Goal: Task Accomplishment & Management: Use online tool/utility

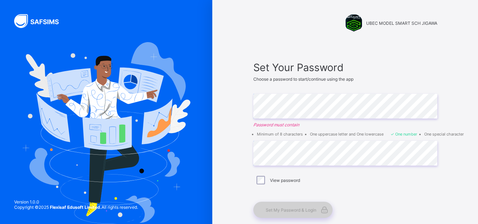
click at [291, 213] on div "Set My Password & Login" at bounding box center [292, 209] width 79 height 16
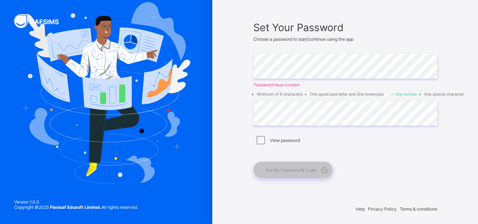
scroll to position [42, 0]
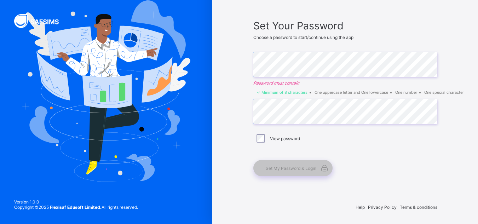
click at [409, 167] on div "Set My Password & Login" at bounding box center [341, 168] width 177 height 16
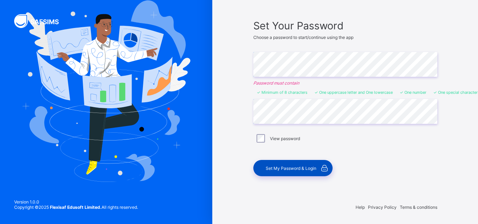
click at [291, 169] on span "Set My Password & Login" at bounding box center [290, 167] width 51 height 5
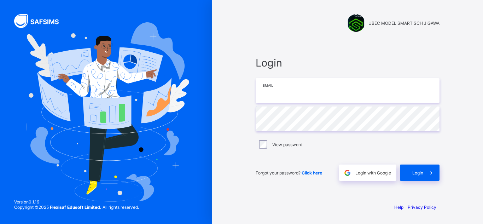
click at [312, 95] on input "email" at bounding box center [348, 90] width 184 height 25
click at [303, 94] on input "email" at bounding box center [348, 90] width 184 height 25
click at [278, 97] on input "email" at bounding box center [348, 90] width 184 height 25
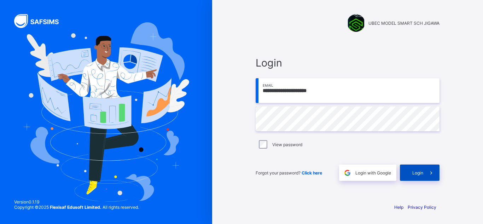
type input "**********"
click at [426, 174] on span at bounding box center [431, 172] width 16 height 16
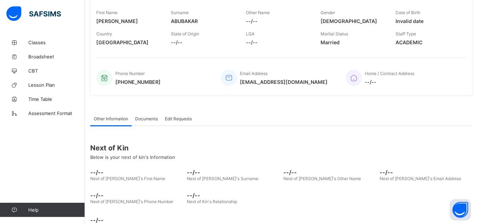
scroll to position [130, 0]
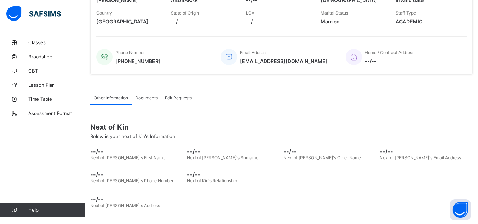
click at [127, 132] on div "Next of Kin Below is your next of kin's Information" at bounding box center [281, 130] width 382 height 27
click at [150, 96] on span "Documents" at bounding box center [146, 97] width 23 height 5
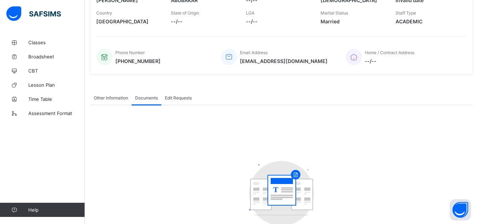
click at [175, 99] on span "Edit Requests" at bounding box center [178, 97] width 27 height 5
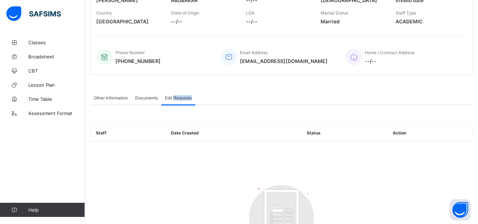
click at [175, 99] on span "Edit Requests" at bounding box center [178, 97] width 27 height 5
click at [106, 97] on span "Other Information" at bounding box center [111, 97] width 34 height 5
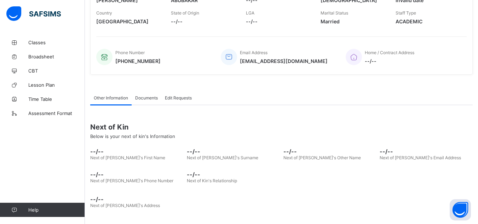
click at [401, 149] on span "--/--" at bounding box center [425, 151] width 93 height 7
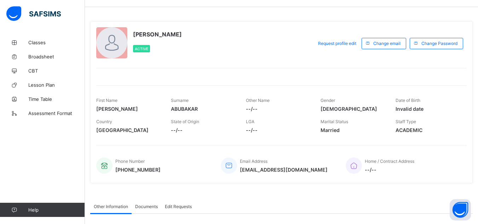
scroll to position [0, 0]
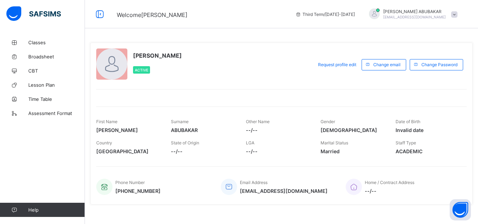
click at [99, 60] on div at bounding box center [111, 63] width 31 height 31
click at [107, 63] on div at bounding box center [111, 63] width 31 height 31
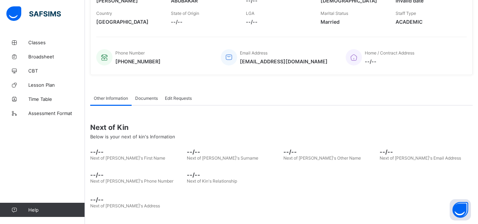
scroll to position [130, 0]
click at [103, 154] on span "--/--" at bounding box center [136, 151] width 93 height 7
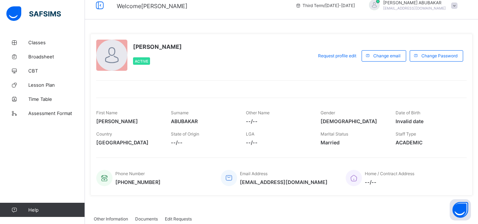
scroll to position [0, 0]
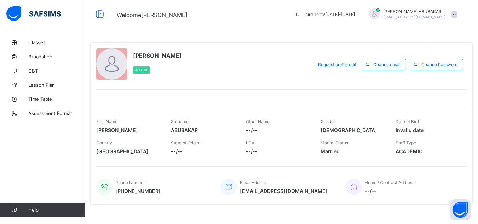
click at [457, 15] on span at bounding box center [454, 14] width 6 height 6
click at [435, 56] on span "Profile" at bounding box center [434, 56] width 47 height 8
click at [457, 13] on span at bounding box center [454, 14] width 6 height 6
click at [437, 53] on span "Profile" at bounding box center [434, 56] width 47 height 8
click at [391, 63] on span "Change email" at bounding box center [386, 64] width 27 height 5
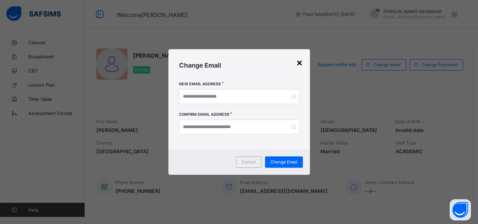
click at [297, 63] on div "×" at bounding box center [299, 62] width 7 height 12
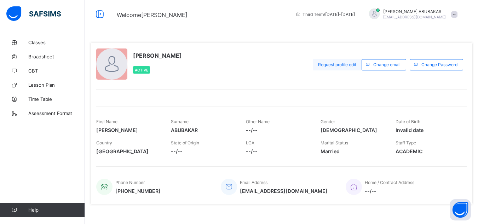
click at [338, 65] on span "Request profile edit" at bounding box center [337, 64] width 38 height 5
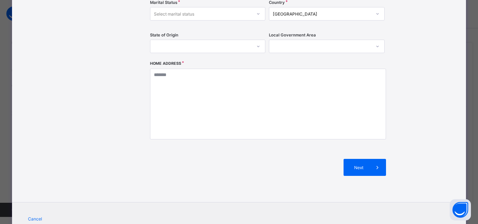
scroll to position [201, 0]
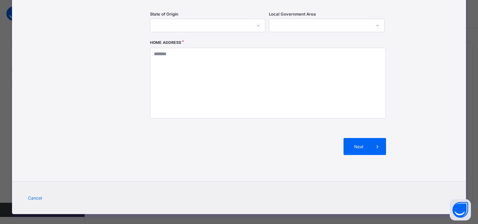
click at [473, 35] on div "**********" at bounding box center [239, 112] width 478 height 224
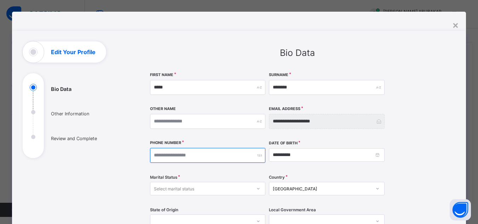
click at [184, 155] on input "number" at bounding box center [208, 155] width 116 height 15
type input "**********"
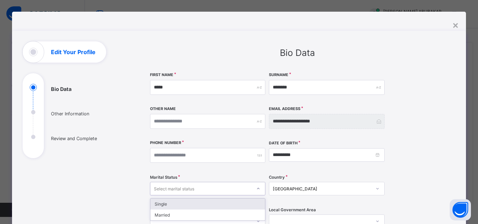
click at [174, 188] on div "Select marital status" at bounding box center [174, 188] width 40 height 13
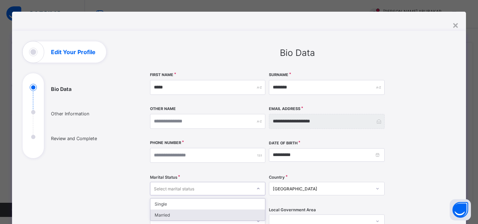
click at [167, 214] on div "Married" at bounding box center [207, 214] width 115 height 11
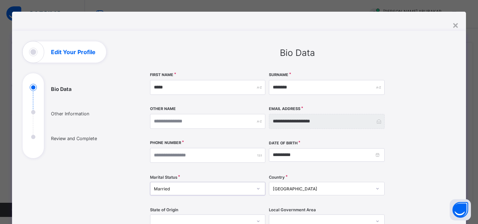
scroll to position [201, 0]
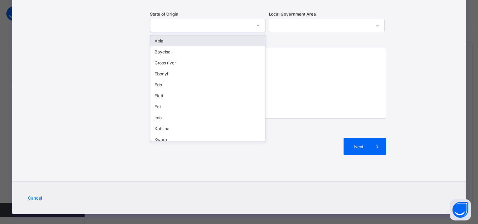
click at [158, 25] on div at bounding box center [200, 26] width 101 height 10
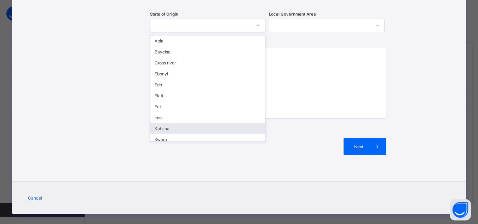
scroll to position [93, 0]
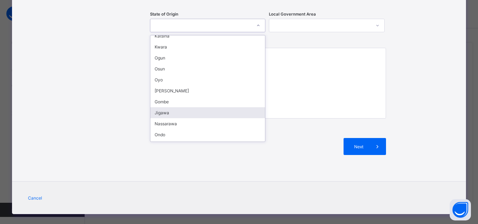
click at [193, 115] on div "Jigawa" at bounding box center [207, 112] width 115 height 11
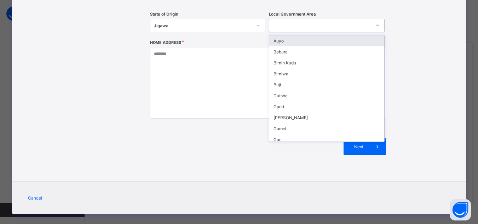
click at [298, 24] on div at bounding box center [319, 26] width 101 height 10
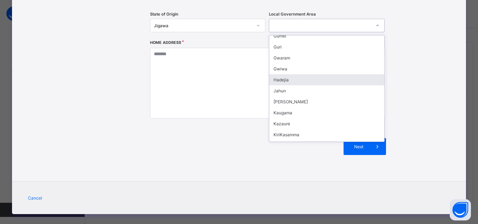
click at [291, 78] on div "Hadejia" at bounding box center [326, 79] width 115 height 11
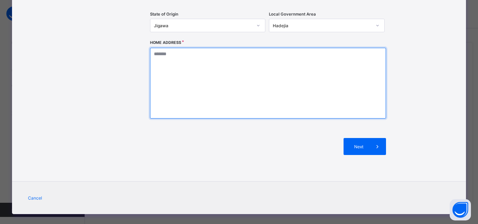
click at [171, 78] on textarea at bounding box center [268, 83] width 236 height 71
type textarea "*"
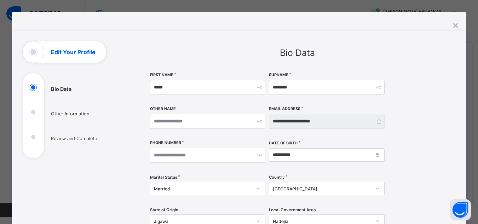
type textarea "**********"
click at [294, 154] on input "**********" at bounding box center [327, 154] width 116 height 13
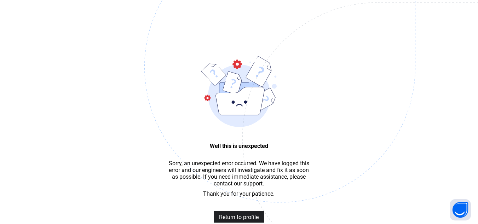
click at [254, 220] on span "Return to profile" at bounding box center [239, 217] width 40 height 7
click at [247, 216] on img at bounding box center [328, 102] width 369 height 342
click at [247, 217] on img at bounding box center [328, 102] width 369 height 342
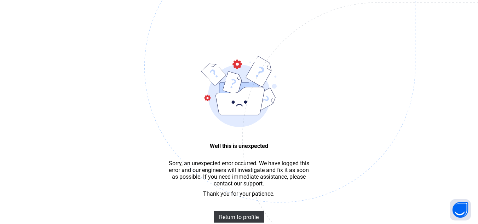
click at [247, 217] on img at bounding box center [328, 102] width 369 height 342
click at [246, 215] on img at bounding box center [328, 102] width 369 height 342
click at [245, 218] on span "Return to profile" at bounding box center [239, 217] width 40 height 7
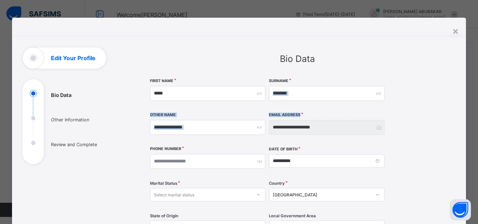
drag, startPoint x: 473, startPoint y: 97, endPoint x: 474, endPoint y: 115, distance: 17.7
click at [474, 115] on div "**********" at bounding box center [239, 112] width 478 height 224
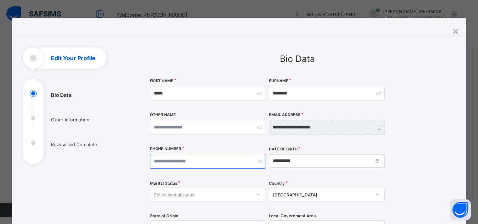
click at [156, 162] on input "number" at bounding box center [208, 161] width 116 height 15
type input "**********"
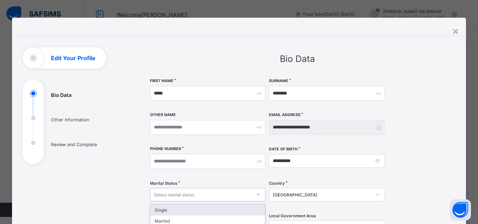
scroll to position [6, 0]
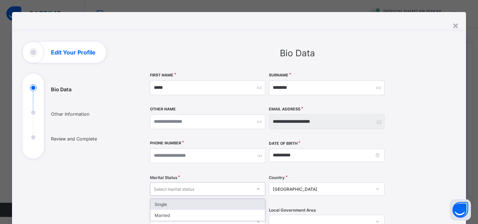
click at [164, 192] on div "Select marital status" at bounding box center [174, 188] width 40 height 13
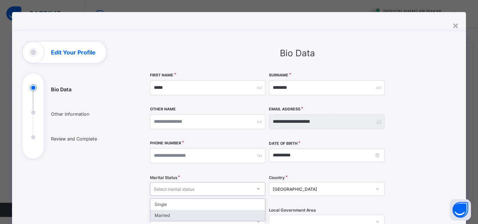
click at [164, 215] on div "Married" at bounding box center [207, 215] width 115 height 11
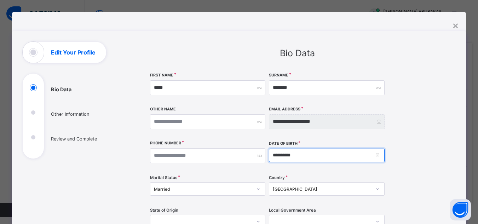
click at [295, 154] on input "**********" at bounding box center [327, 154] width 116 height 13
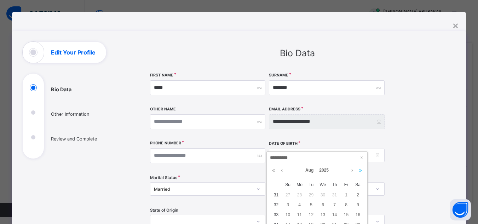
click at [359, 171] on link at bounding box center [360, 170] width 7 height 12
click at [350, 171] on link at bounding box center [351, 170] width 5 height 12
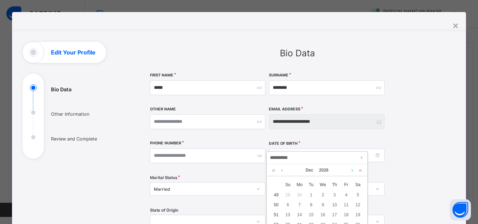
click at [350, 171] on link at bounding box center [351, 170] width 5 height 12
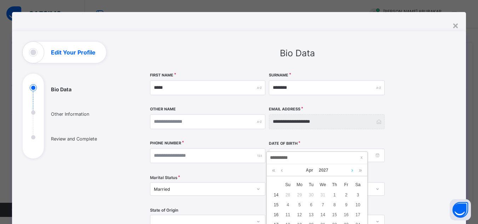
click at [350, 171] on link at bounding box center [351, 170] width 5 height 12
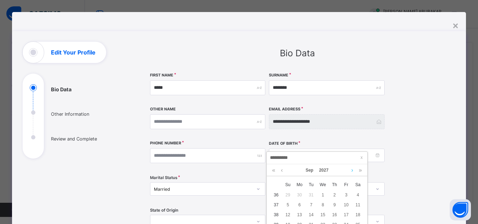
click at [350, 171] on link at bounding box center [351, 170] width 5 height 12
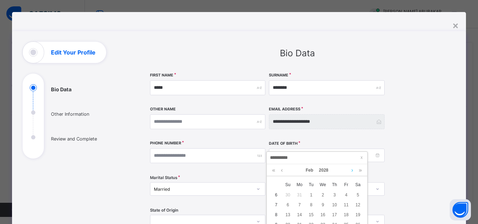
click at [350, 171] on link at bounding box center [351, 170] width 5 height 12
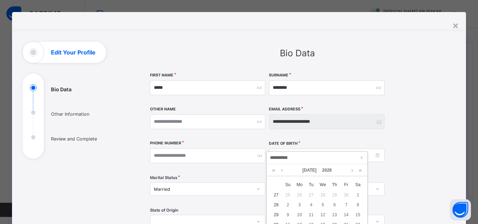
click at [350, 171] on link at bounding box center [351, 170] width 5 height 12
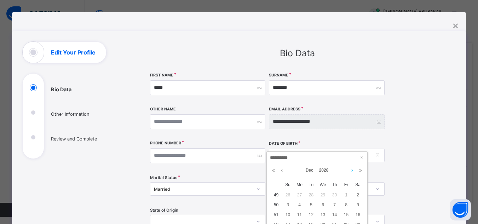
click at [350, 171] on link at bounding box center [351, 170] width 5 height 12
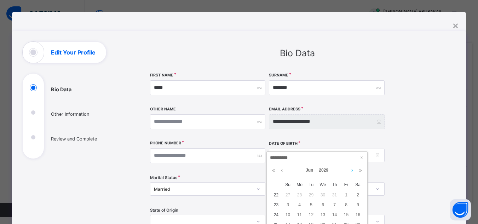
click at [350, 171] on link at bounding box center [351, 170] width 5 height 12
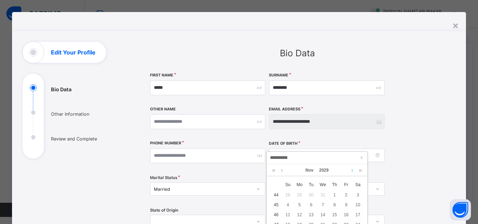
click at [350, 171] on link at bounding box center [351, 170] width 5 height 12
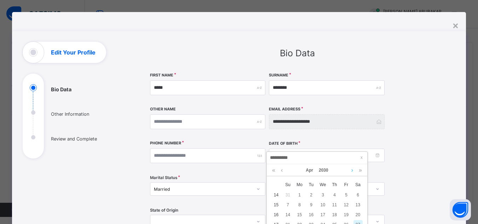
click at [350, 171] on link at bounding box center [351, 170] width 5 height 12
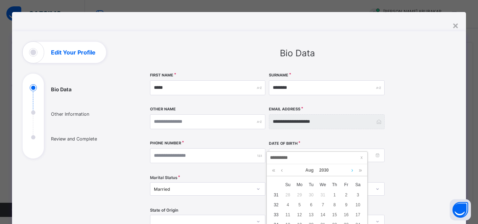
click at [350, 171] on link at bounding box center [351, 170] width 5 height 12
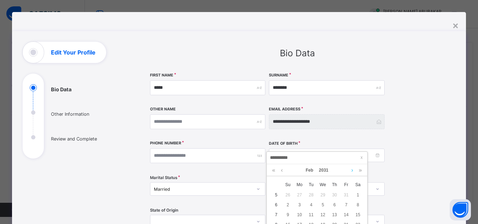
click at [350, 171] on link at bounding box center [351, 170] width 5 height 12
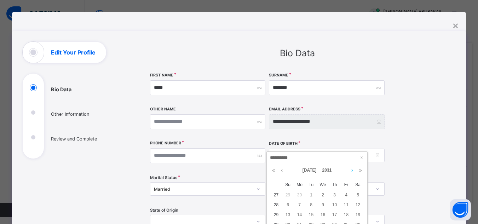
click at [350, 171] on link at bounding box center [351, 170] width 5 height 12
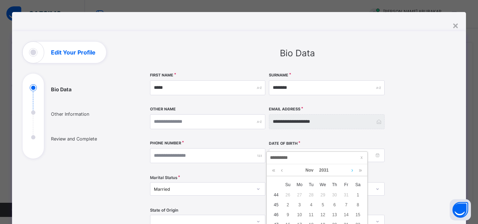
click at [350, 171] on link at bounding box center [351, 170] width 5 height 12
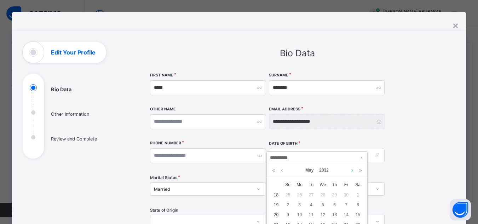
click at [350, 171] on link at bounding box center [351, 170] width 5 height 12
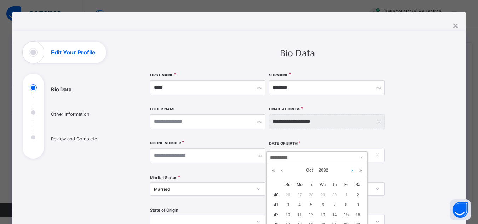
click at [350, 171] on link at bounding box center [351, 170] width 5 height 12
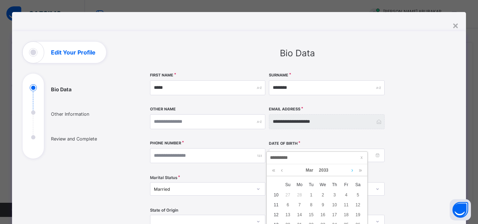
click at [350, 171] on link at bounding box center [351, 170] width 5 height 12
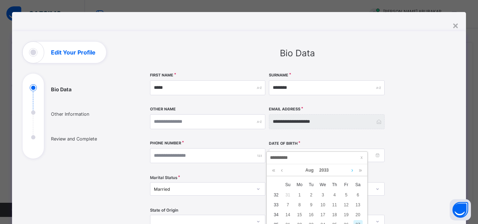
click at [350, 171] on link at bounding box center [351, 170] width 5 height 12
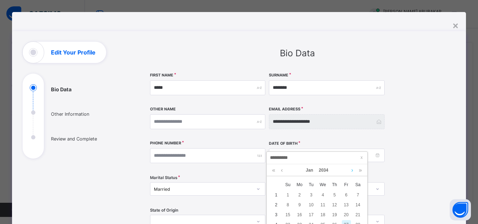
click at [350, 171] on link at bounding box center [351, 170] width 5 height 12
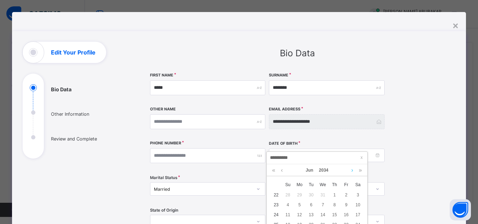
click at [350, 171] on link at bounding box center [351, 170] width 5 height 12
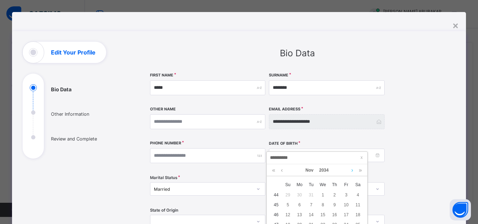
click at [350, 171] on link at bounding box center [351, 170] width 5 height 12
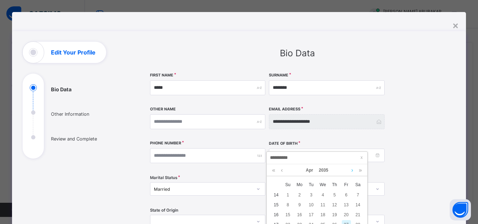
click at [350, 171] on link at bounding box center [351, 170] width 5 height 12
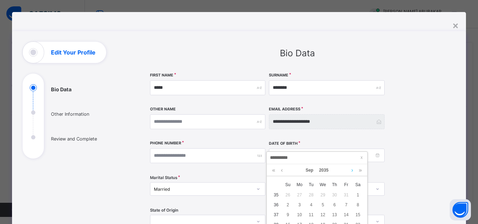
click at [350, 171] on link at bounding box center [351, 170] width 5 height 12
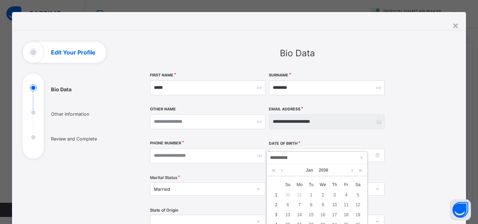
click at [350, 171] on link at bounding box center [351, 170] width 5 height 12
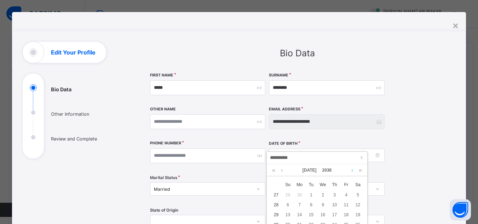
click at [350, 171] on link at bounding box center [351, 170] width 5 height 12
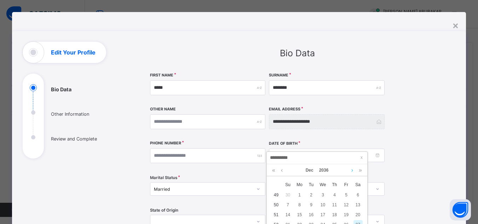
click at [350, 171] on link at bounding box center [351, 170] width 5 height 12
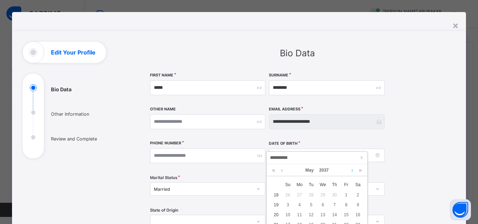
click at [350, 171] on link at bounding box center [351, 170] width 5 height 12
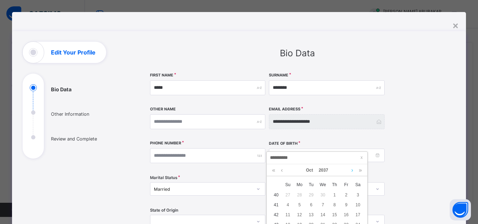
click at [350, 171] on link at bounding box center [351, 170] width 5 height 12
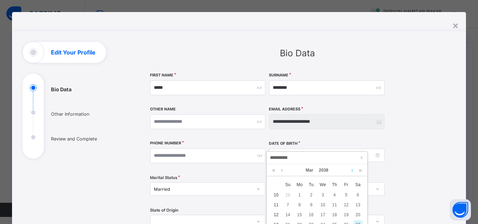
click at [350, 171] on link at bounding box center [351, 170] width 5 height 12
click at [282, 170] on link at bounding box center [281, 170] width 5 height 12
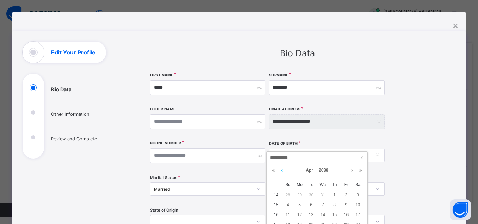
click at [282, 170] on link at bounding box center [281, 170] width 5 height 12
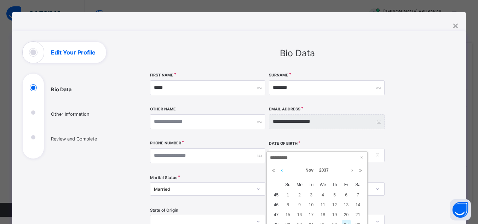
click at [282, 170] on link at bounding box center [281, 170] width 5 height 12
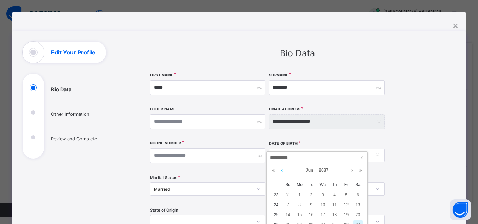
click at [282, 170] on link at bounding box center [281, 170] width 5 height 12
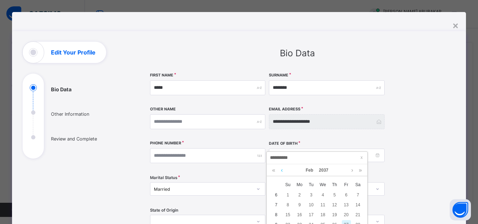
click at [282, 170] on link at bounding box center [281, 170] width 5 height 12
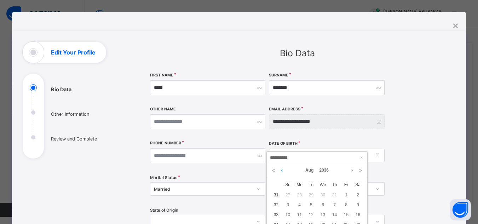
click at [282, 170] on link at bounding box center [281, 170] width 5 height 12
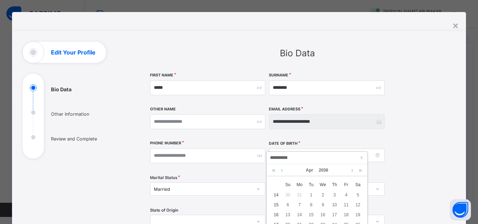
click at [282, 170] on link at bounding box center [281, 170] width 5 height 12
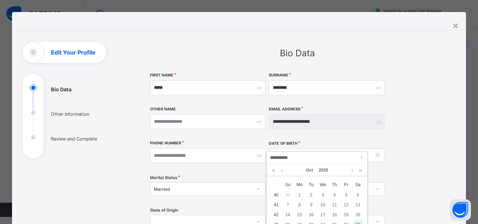
click at [282, 170] on link at bounding box center [281, 170] width 5 height 12
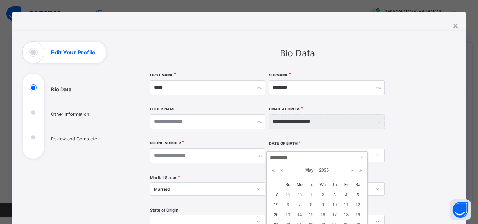
click at [282, 170] on link at bounding box center [281, 170] width 5 height 12
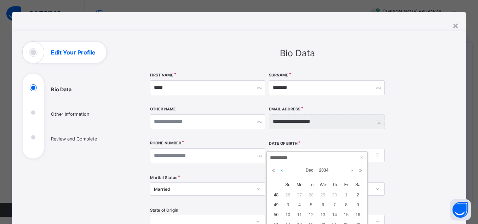
click at [282, 170] on link at bounding box center [281, 170] width 5 height 12
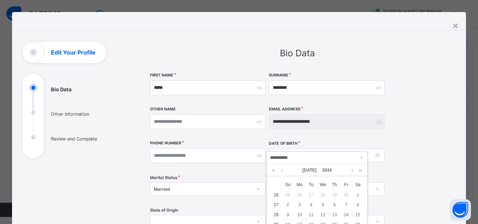
click at [282, 170] on link at bounding box center [281, 170] width 5 height 12
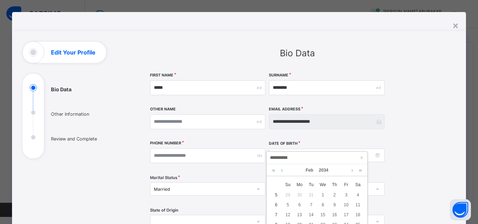
click at [282, 170] on link at bounding box center [281, 170] width 5 height 12
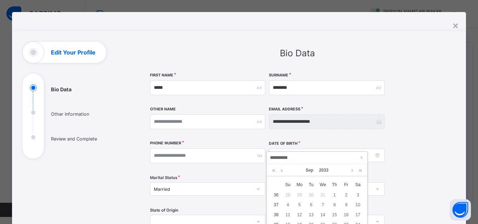
click at [282, 170] on link at bounding box center [281, 170] width 5 height 12
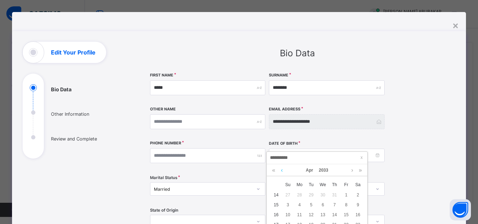
click at [282, 170] on link at bounding box center [281, 170] width 5 height 12
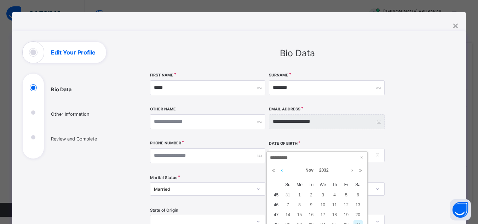
click at [282, 170] on link at bounding box center [281, 170] width 5 height 12
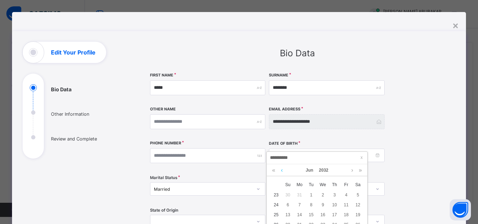
click at [282, 170] on link at bounding box center [281, 170] width 5 height 12
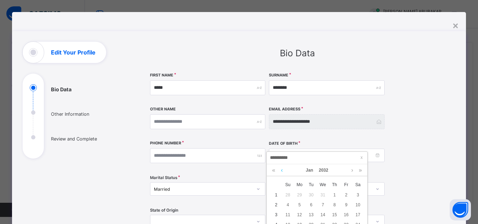
click at [282, 170] on link at bounding box center [281, 170] width 5 height 12
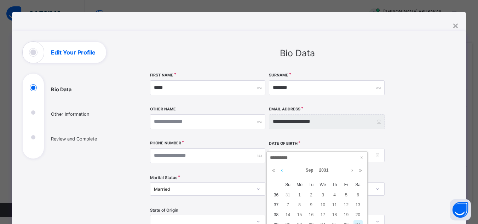
click at [282, 170] on link at bounding box center [281, 170] width 5 height 12
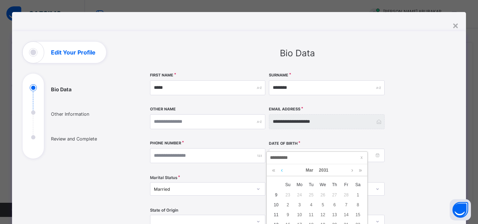
click at [282, 170] on link at bounding box center [281, 170] width 5 height 12
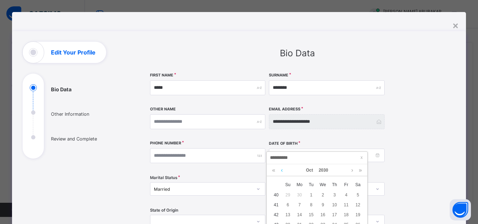
click at [282, 170] on link at bounding box center [281, 170] width 5 height 12
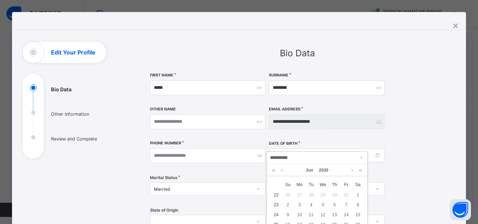
click at [282, 170] on link at bounding box center [281, 170] width 5 height 12
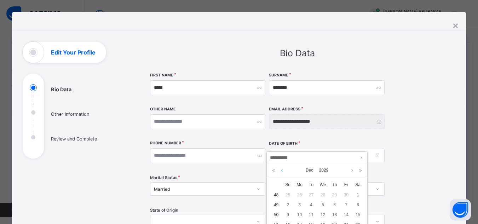
click at [282, 170] on link at bounding box center [281, 170] width 5 height 12
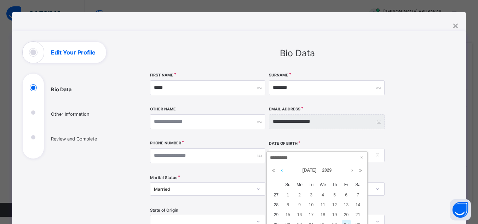
click at [282, 170] on link at bounding box center [281, 170] width 5 height 12
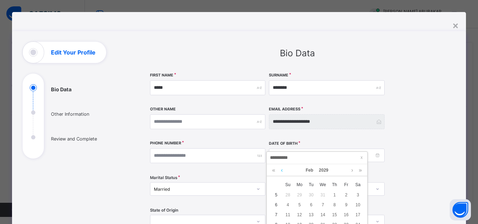
click at [282, 170] on link at bounding box center [281, 170] width 5 height 12
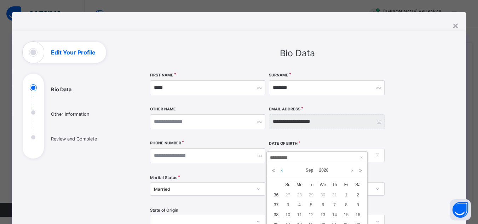
click at [282, 170] on link at bounding box center [281, 170] width 5 height 12
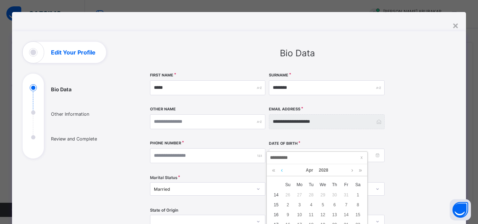
click at [282, 170] on link at bounding box center [281, 170] width 5 height 12
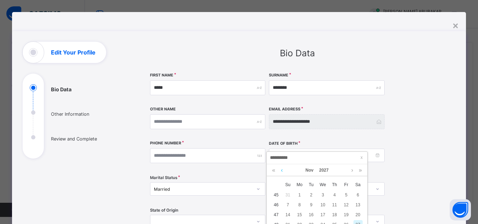
click at [282, 170] on link at bounding box center [281, 170] width 5 height 12
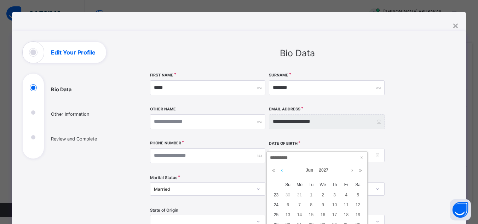
click at [282, 170] on link at bounding box center [281, 170] width 5 height 12
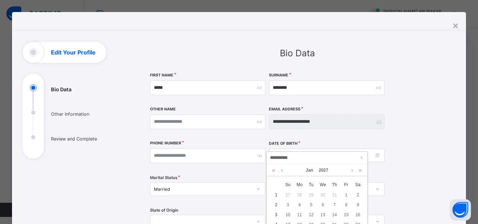
click at [282, 170] on link at bounding box center [281, 170] width 5 height 12
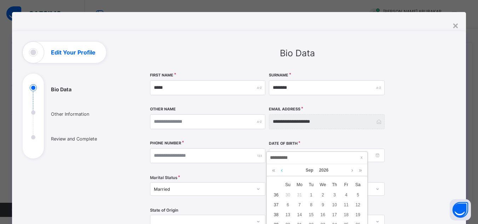
click at [282, 170] on link at bounding box center [281, 170] width 5 height 12
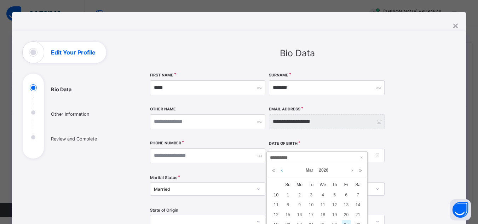
click at [282, 170] on link at bounding box center [281, 170] width 5 height 12
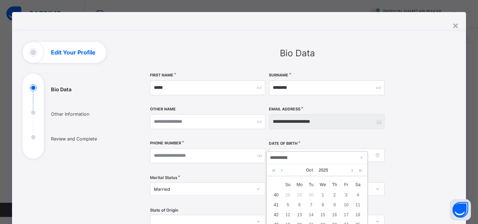
click at [282, 170] on link at bounding box center [281, 170] width 5 height 12
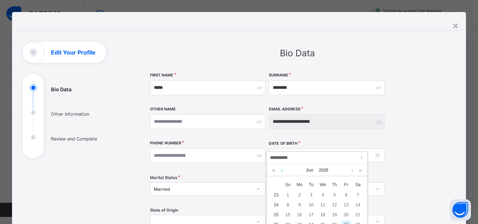
click at [282, 170] on link at bounding box center [281, 170] width 5 height 12
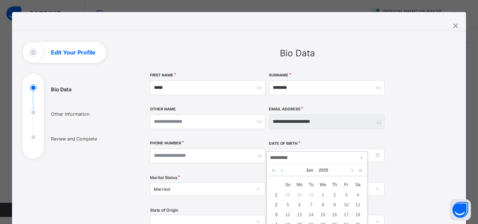
click at [282, 170] on link at bounding box center [281, 170] width 5 height 12
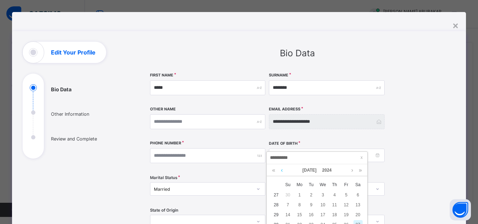
click at [282, 170] on link at bounding box center [281, 170] width 5 height 12
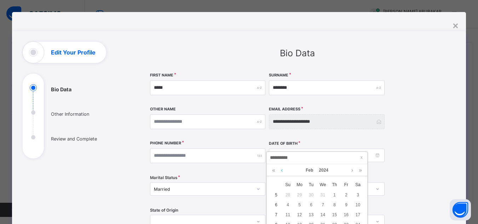
click at [282, 170] on link at bounding box center [281, 170] width 5 height 12
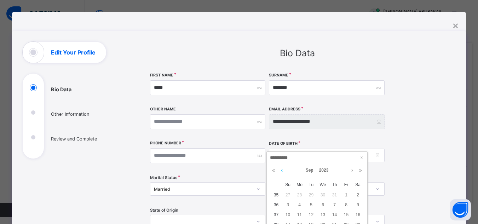
click at [282, 170] on link at bounding box center [281, 170] width 5 height 12
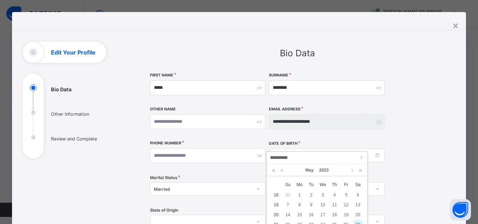
click at [282, 170] on link at bounding box center [281, 170] width 5 height 12
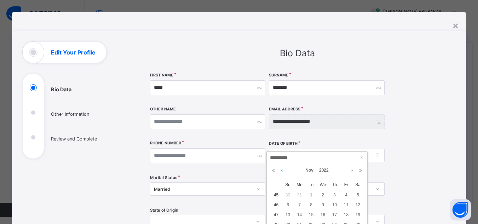
click at [282, 170] on link at bounding box center [281, 170] width 5 height 12
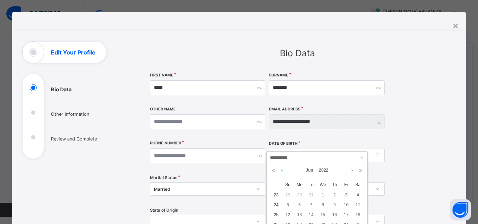
click at [282, 170] on link at bounding box center [281, 170] width 5 height 12
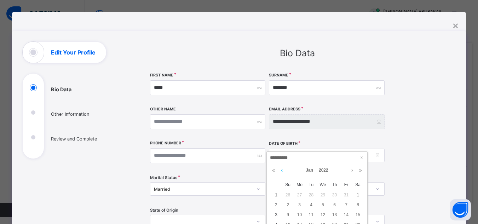
click at [282, 170] on link at bounding box center [281, 170] width 5 height 12
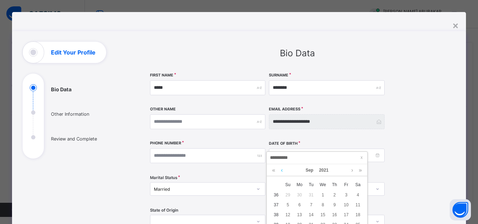
click at [282, 170] on link at bounding box center [281, 170] width 5 height 12
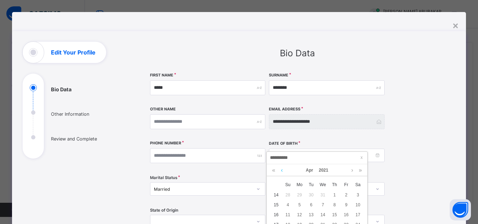
click at [282, 170] on link at bounding box center [281, 170] width 5 height 12
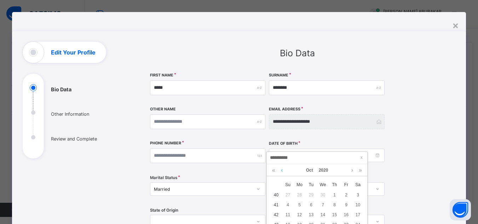
click at [282, 170] on link at bounding box center [281, 170] width 5 height 12
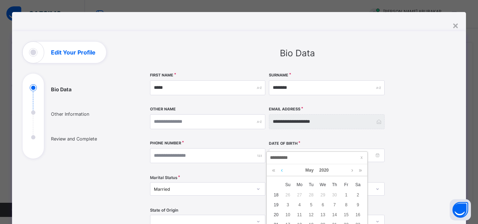
click at [282, 170] on link at bounding box center [281, 170] width 5 height 12
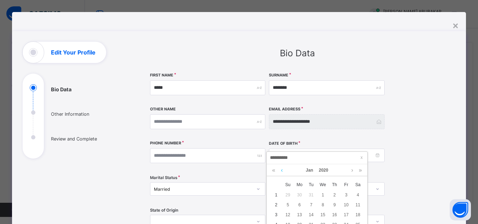
click at [282, 170] on link at bounding box center [281, 170] width 5 height 12
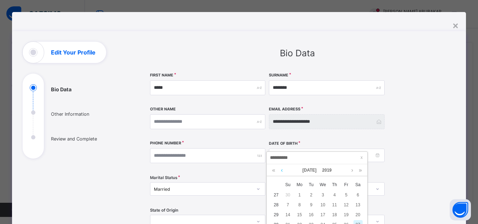
click at [282, 170] on link at bounding box center [281, 170] width 5 height 12
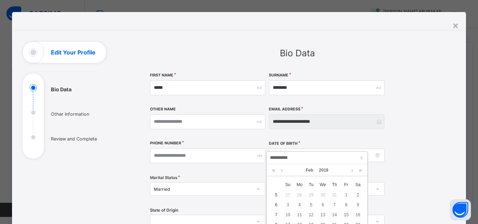
click at [282, 170] on link at bounding box center [281, 170] width 5 height 12
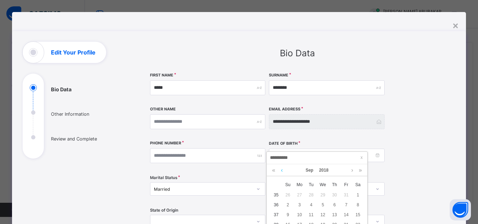
click at [282, 170] on link at bounding box center [281, 170] width 5 height 12
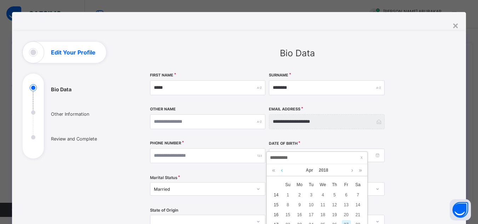
click at [282, 170] on link at bounding box center [281, 170] width 5 height 12
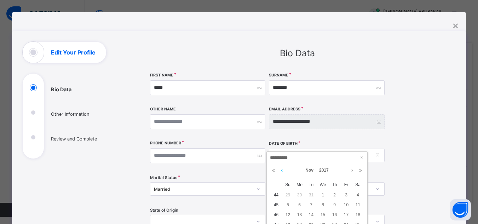
click at [282, 170] on link at bounding box center [281, 170] width 5 height 12
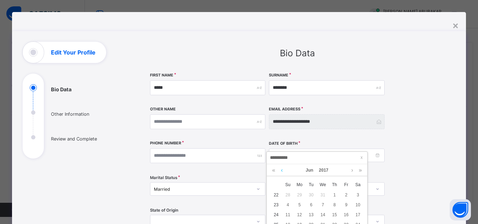
click at [282, 170] on link at bounding box center [281, 170] width 5 height 12
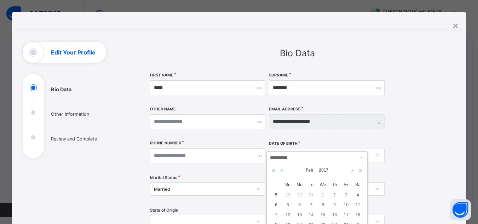
click at [282, 170] on link at bounding box center [281, 170] width 5 height 12
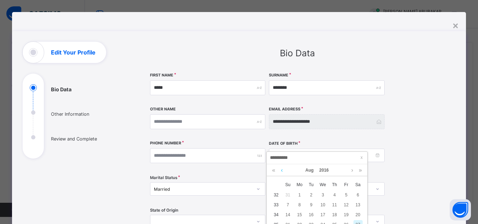
click at [282, 170] on link at bounding box center [281, 170] width 5 height 12
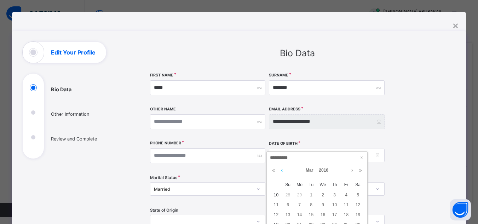
click at [282, 170] on link at bounding box center [281, 170] width 5 height 12
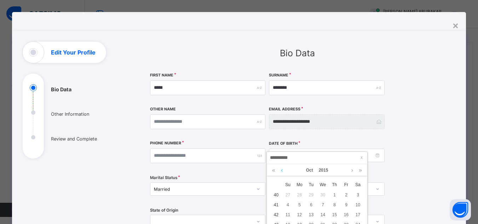
click at [282, 170] on link at bounding box center [281, 170] width 5 height 12
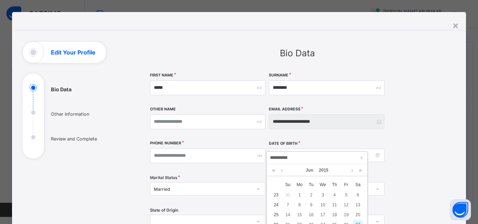
click at [282, 170] on link at bounding box center [281, 170] width 5 height 12
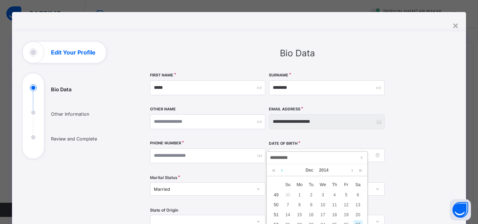
click at [282, 170] on link at bounding box center [281, 170] width 5 height 12
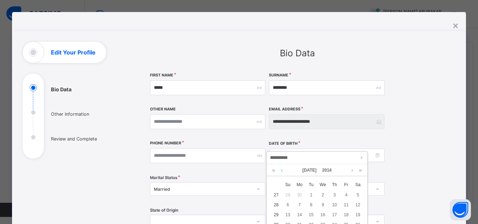
click at [282, 170] on link at bounding box center [281, 170] width 5 height 12
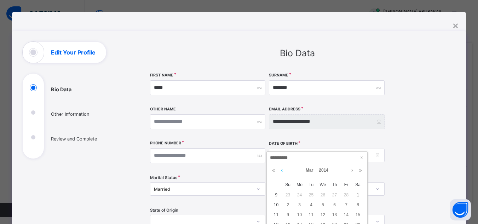
click at [282, 170] on link at bounding box center [281, 170] width 5 height 12
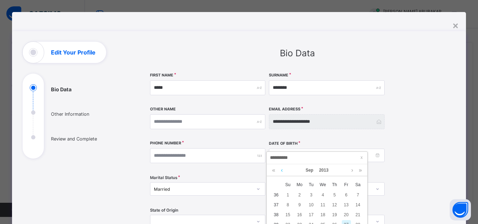
click at [282, 170] on link at bounding box center [281, 170] width 5 height 12
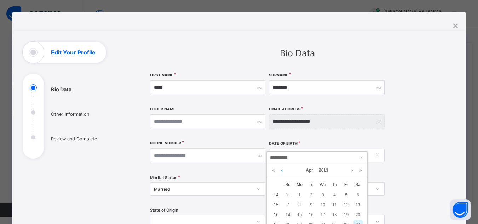
click at [282, 170] on link at bounding box center [281, 170] width 5 height 12
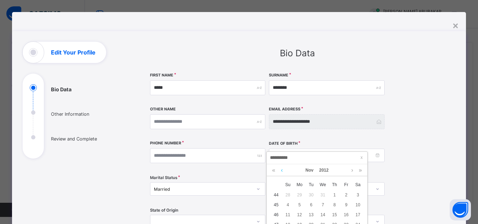
click at [282, 170] on link at bounding box center [281, 170] width 5 height 12
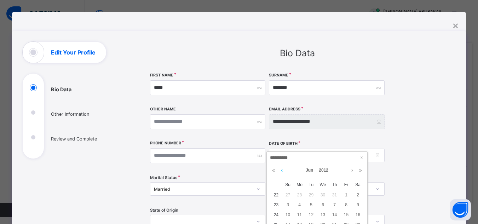
click at [282, 170] on link at bounding box center [281, 170] width 5 height 12
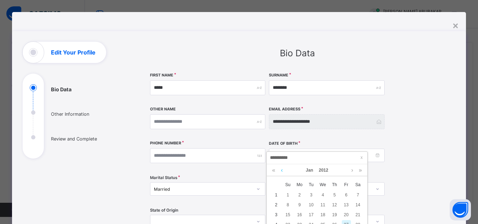
click at [282, 170] on link at bounding box center [281, 170] width 5 height 12
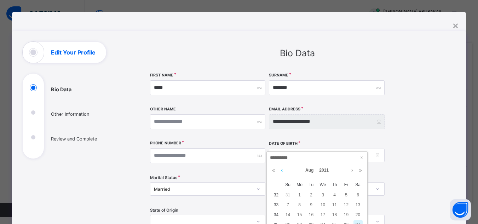
click at [282, 170] on link at bounding box center [281, 170] width 5 height 12
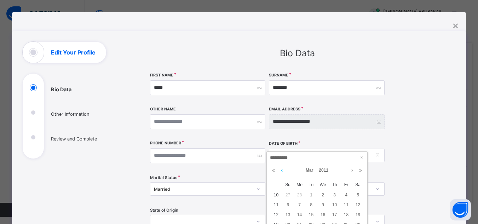
click at [282, 170] on link at bounding box center [281, 170] width 5 height 12
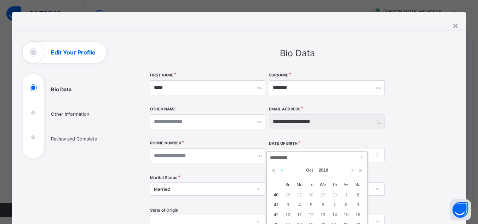
click at [282, 170] on link at bounding box center [281, 170] width 5 height 12
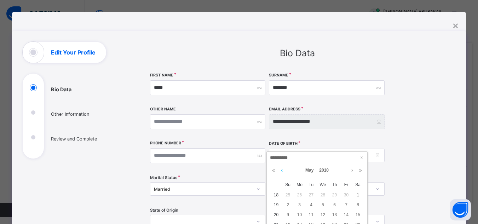
click at [282, 170] on link at bounding box center [281, 170] width 5 height 12
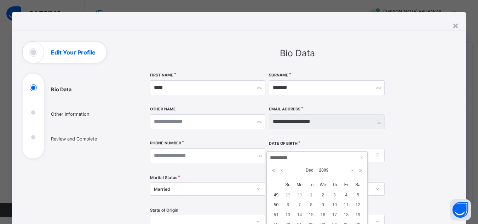
click at [282, 170] on link at bounding box center [281, 170] width 5 height 12
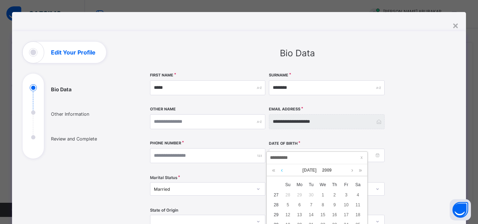
click at [282, 170] on link at bounding box center [281, 170] width 5 height 12
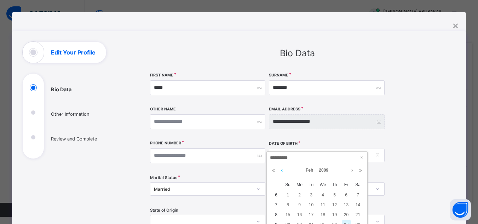
click at [282, 170] on link at bounding box center [281, 170] width 5 height 12
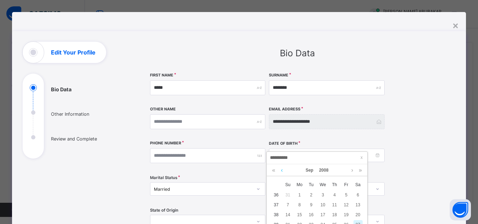
click at [282, 170] on link at bounding box center [281, 170] width 5 height 12
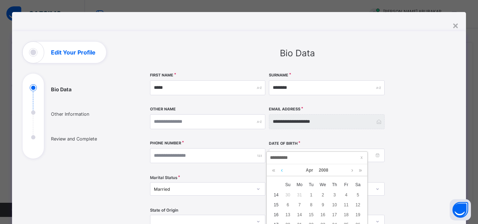
click at [282, 170] on link at bounding box center [281, 170] width 5 height 12
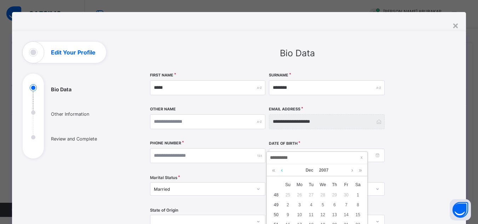
click at [282, 170] on link at bounding box center [281, 170] width 5 height 12
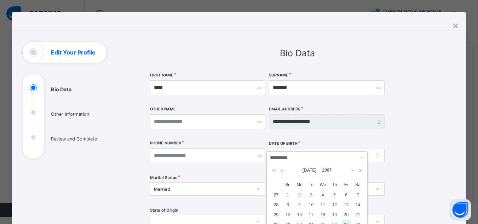
click at [282, 170] on link at bounding box center [281, 170] width 5 height 12
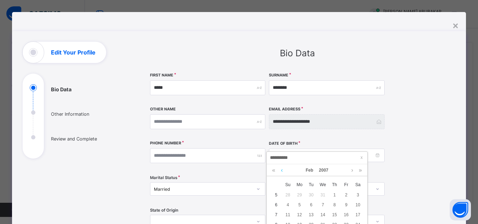
click at [282, 170] on link at bounding box center [281, 170] width 5 height 12
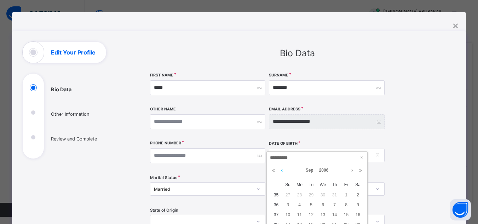
click at [282, 170] on link at bounding box center [281, 170] width 5 height 12
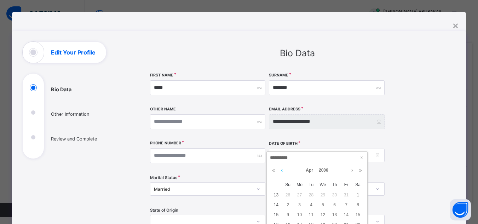
click at [282, 170] on link at bounding box center [281, 170] width 5 height 12
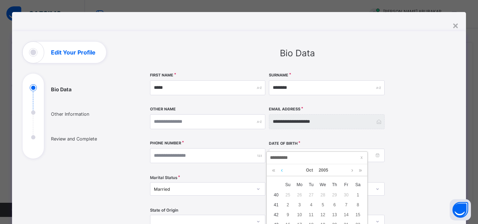
click at [282, 170] on link at bounding box center [281, 170] width 5 height 12
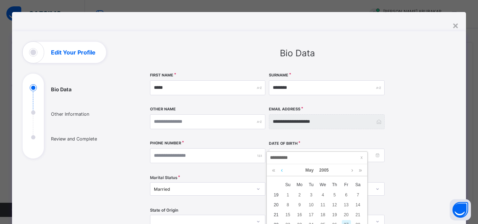
click at [282, 170] on link at bounding box center [281, 170] width 5 height 12
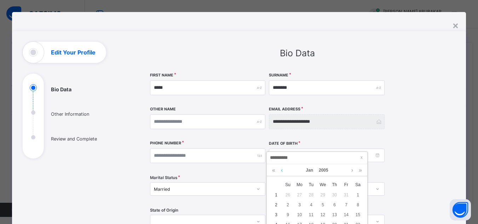
click at [282, 170] on link at bounding box center [281, 170] width 5 height 12
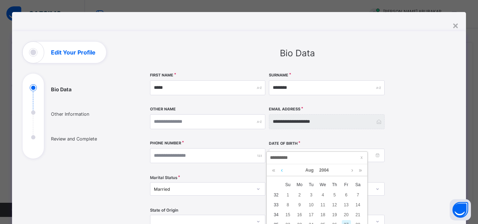
click at [282, 170] on link at bounding box center [281, 170] width 5 height 12
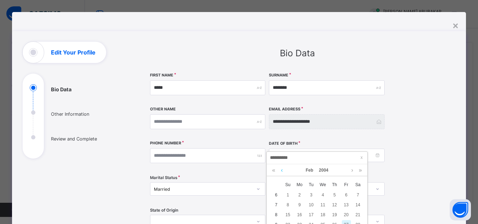
click at [282, 170] on link at bounding box center [281, 170] width 5 height 12
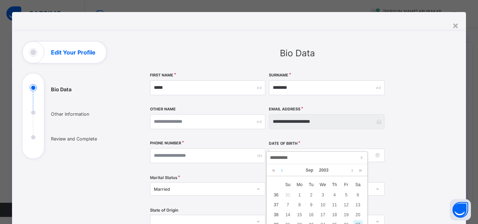
click at [282, 170] on link at bounding box center [281, 170] width 5 height 12
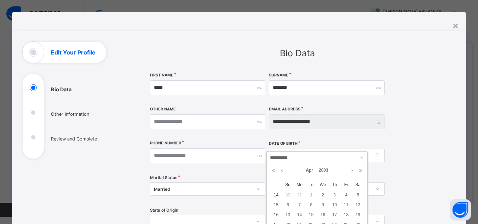
click at [282, 170] on link at bounding box center [281, 170] width 5 height 12
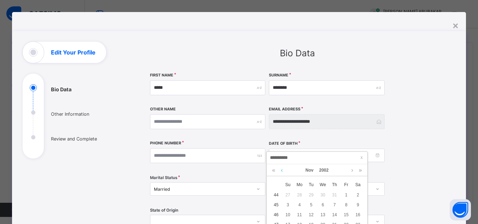
click at [282, 170] on link at bounding box center [281, 170] width 5 height 12
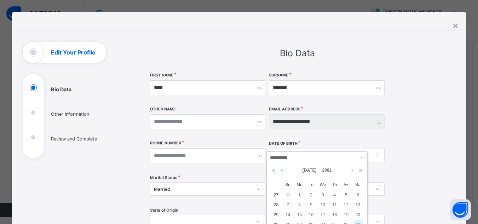
click at [282, 170] on link at bounding box center [281, 170] width 5 height 12
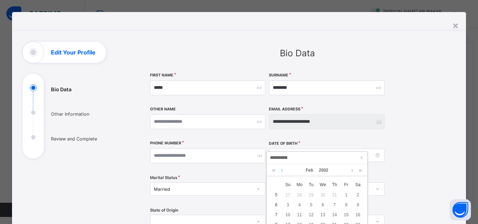
click at [282, 170] on link at bounding box center [281, 170] width 5 height 12
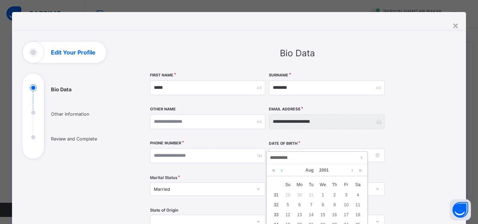
click at [282, 170] on link at bounding box center [281, 170] width 5 height 12
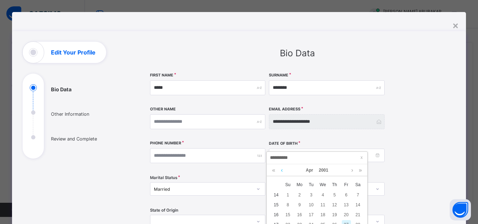
click at [282, 170] on link at bounding box center [281, 170] width 5 height 12
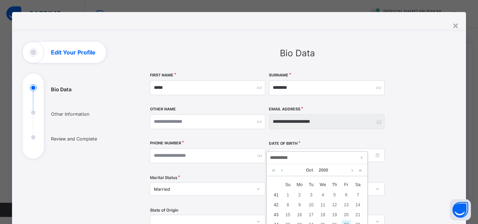
click at [282, 170] on link at bounding box center [281, 170] width 5 height 12
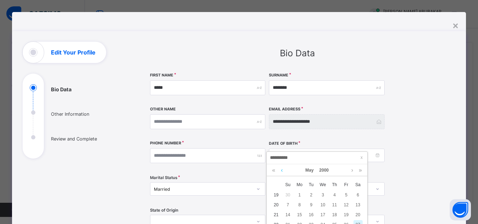
click at [282, 170] on link at bounding box center [281, 170] width 5 height 12
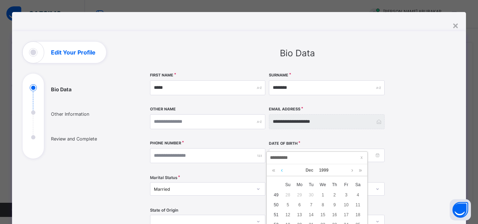
click at [282, 170] on link at bounding box center [281, 170] width 5 height 12
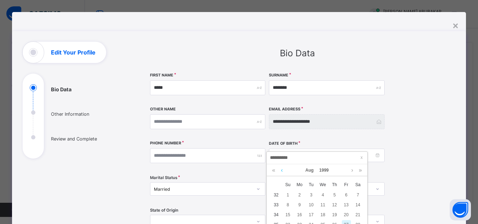
click at [282, 170] on link at bounding box center [281, 170] width 5 height 12
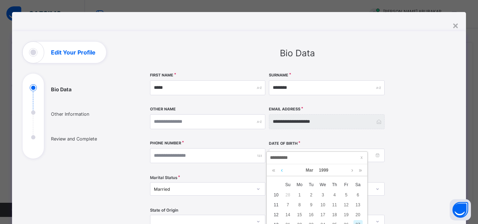
click at [282, 170] on link at bounding box center [281, 170] width 5 height 12
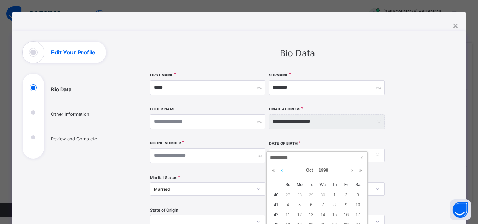
click at [282, 170] on link at bounding box center [281, 170] width 5 height 12
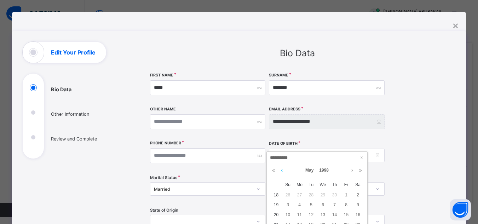
click at [282, 170] on link at bounding box center [281, 170] width 5 height 12
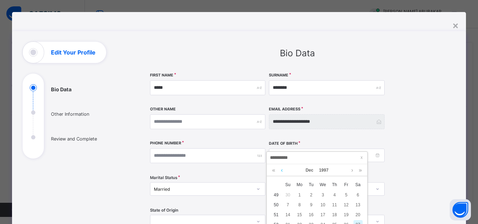
click at [282, 170] on link at bounding box center [281, 170] width 5 height 12
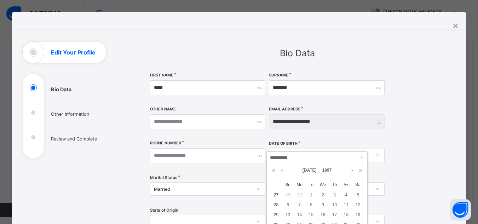
click at [282, 170] on link at bounding box center [281, 170] width 5 height 12
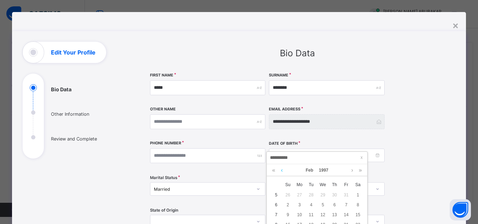
click at [282, 170] on link at bounding box center [281, 170] width 5 height 12
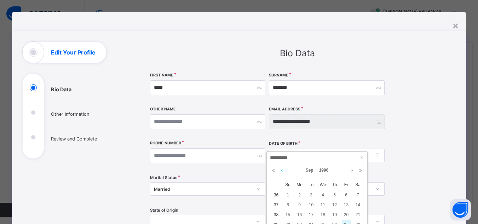
click at [282, 170] on link at bounding box center [281, 170] width 5 height 12
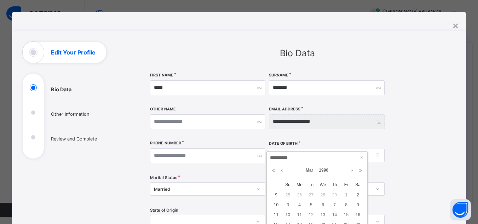
click at [282, 170] on link at bounding box center [281, 170] width 5 height 12
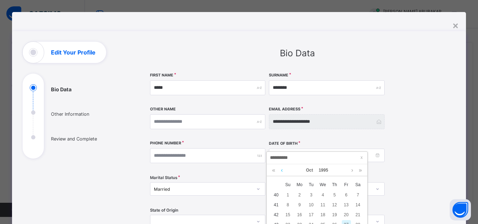
click at [282, 170] on link at bounding box center [281, 170] width 5 height 12
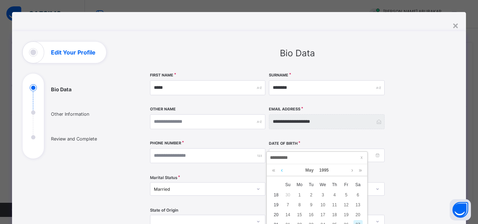
click at [282, 170] on link at bounding box center [281, 170] width 5 height 12
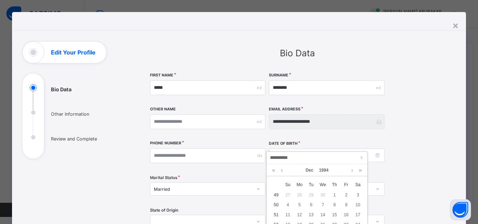
click at [282, 170] on link at bounding box center [281, 170] width 5 height 12
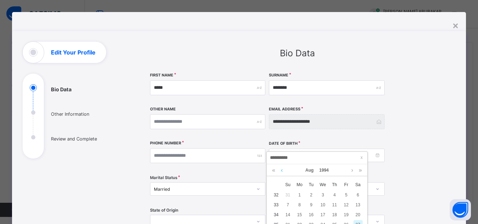
click at [282, 170] on link at bounding box center [281, 170] width 5 height 12
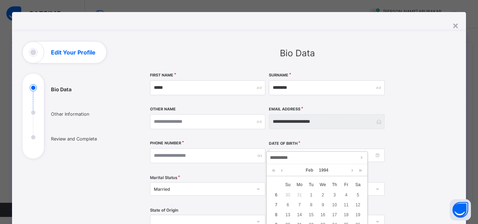
click at [282, 170] on link at bounding box center [281, 170] width 5 height 12
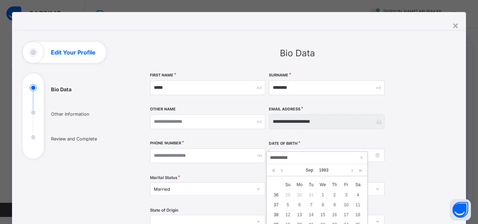
click at [282, 170] on link at bounding box center [281, 170] width 5 height 12
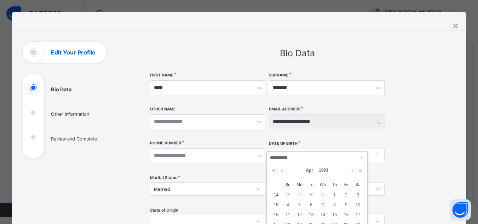
click at [282, 170] on link at bounding box center [281, 170] width 5 height 12
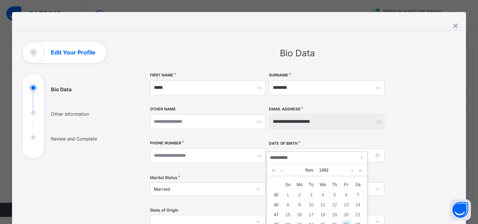
click at [282, 170] on link at bounding box center [281, 170] width 5 height 12
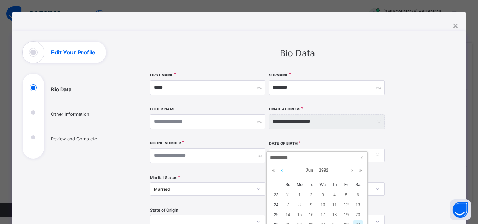
click at [282, 170] on link at bounding box center [281, 170] width 5 height 12
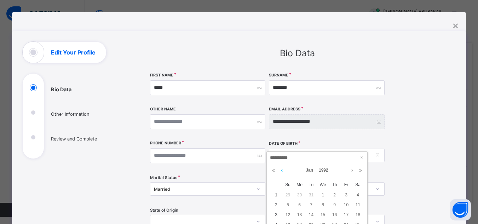
click at [282, 170] on link at bounding box center [281, 170] width 5 height 12
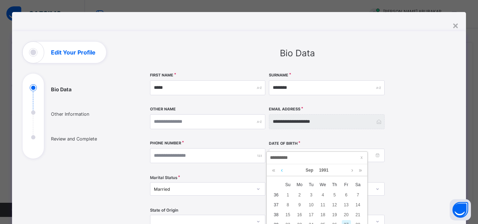
click at [282, 170] on link at bounding box center [281, 170] width 5 height 12
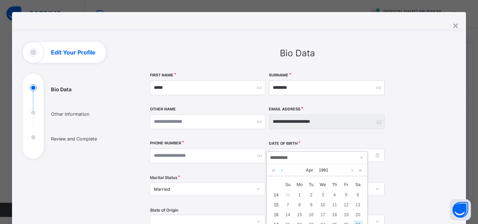
click at [282, 170] on link at bounding box center [281, 170] width 5 height 12
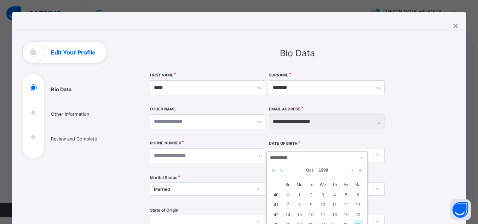
click at [282, 170] on link at bounding box center [281, 170] width 5 height 12
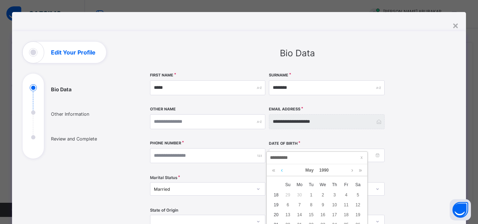
click at [282, 170] on link at bounding box center [281, 170] width 5 height 12
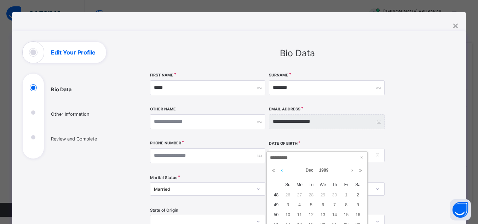
click at [282, 170] on link at bounding box center [281, 170] width 5 height 12
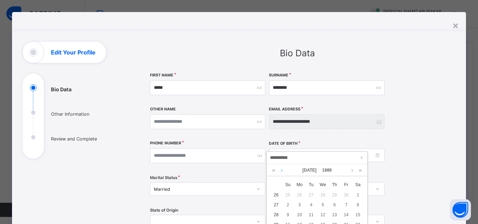
click at [282, 170] on link at bounding box center [281, 170] width 5 height 12
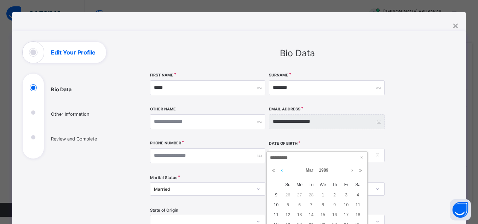
click at [282, 170] on link at bounding box center [281, 170] width 5 height 12
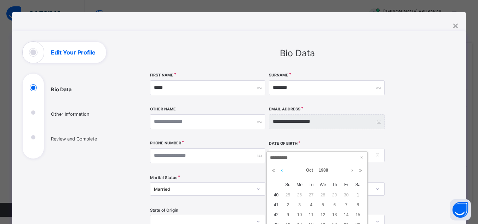
click at [282, 170] on link at bounding box center [281, 170] width 5 height 12
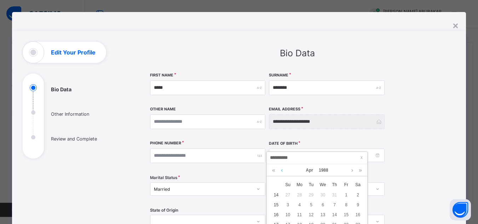
click
type input "**********"
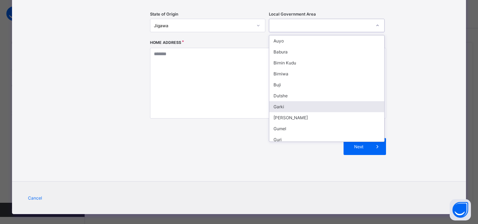
scroll to position [93, 0]
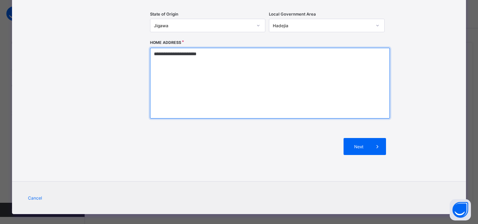
type textarea "**********"
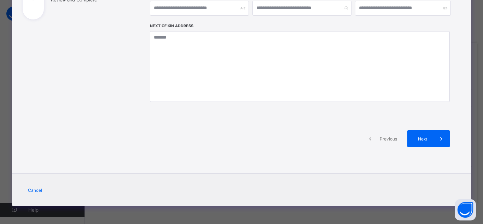
scroll to position [0, 0]
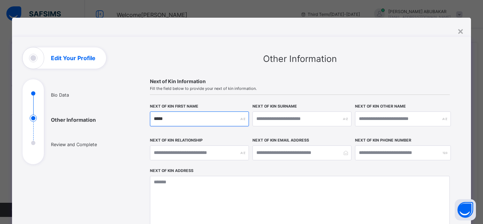
type input "*****"
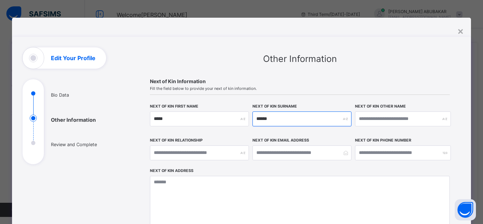
type input "******"
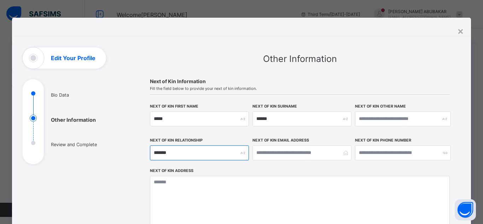
type input "*******"
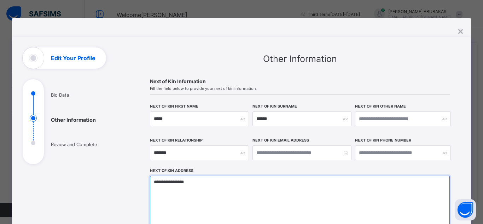
type textarea "**********"
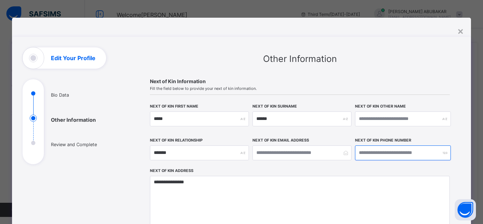
scroll to position [145, 0]
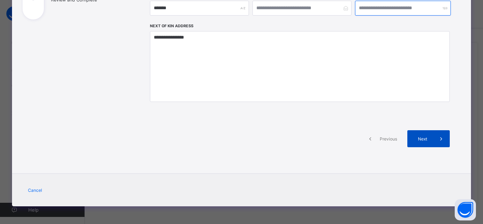
type input "**********"
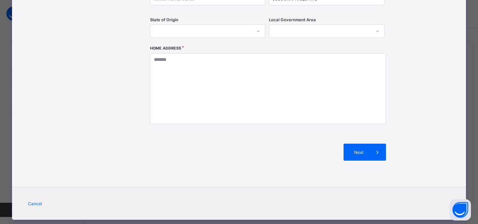
scroll to position [0, 0]
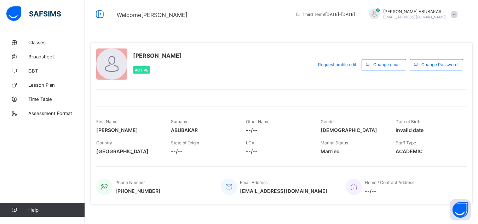
click at [472, 152] on div "[PERSON_NAME] Active Request profile edit Change email Change Password First Na…" at bounding box center [281, 123] width 382 height 162
click at [347, 65] on span "Request profile edit" at bounding box center [337, 64] width 38 height 5
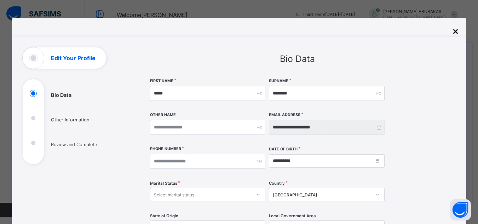
click at [453, 31] on div "×" at bounding box center [455, 31] width 7 height 12
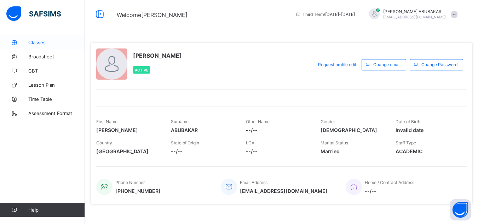
click at [38, 42] on span "Classes" at bounding box center [56, 43] width 57 height 6
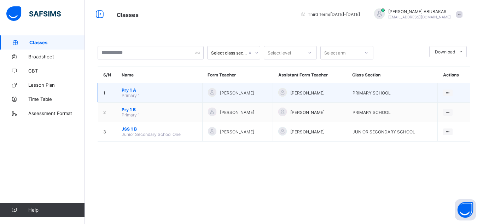
click at [133, 90] on span "Pry 1 A" at bounding box center [159, 89] width 75 height 5
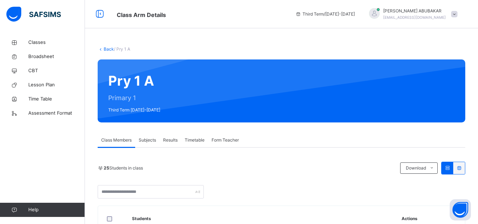
scroll to position [586, 0]
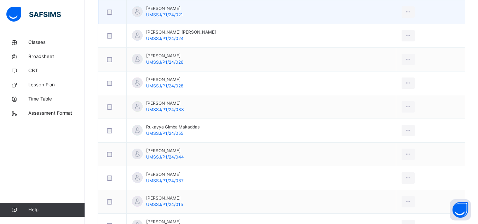
drag, startPoint x: 481, startPoint y: 173, endPoint x: 365, endPoint y: 9, distance: 200.9
click at [365, 9] on td "[PERSON_NAME] UMSSJ/P1/24/021" at bounding box center [261, 12] width 269 height 24
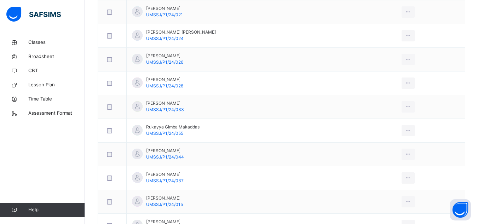
click at [74, 171] on div "Classes Broadsheet CBT Lesson Plan Time Table Assessment Format Help" at bounding box center [42, 125] width 85 height 195
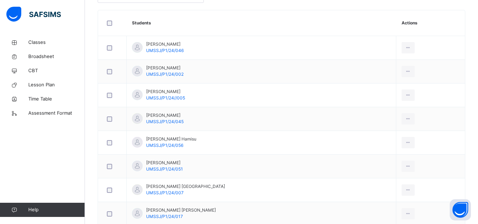
scroll to position [0, 0]
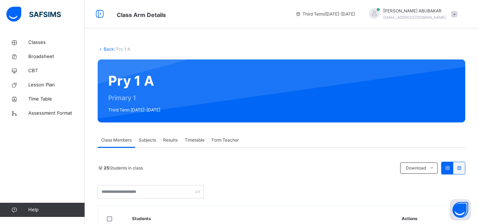
click at [147, 140] on span "Subjects" at bounding box center [147, 140] width 17 height 6
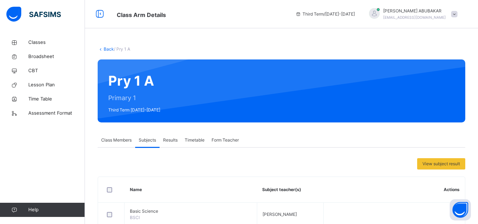
click at [147, 140] on span "Subjects" at bounding box center [147, 140] width 17 height 6
click at [224, 141] on span "Form Teacher" at bounding box center [224, 140] width 27 height 6
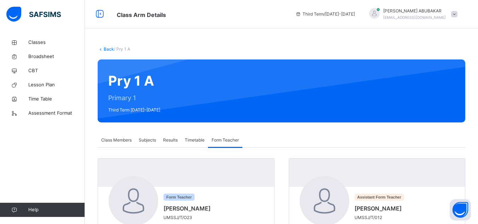
click at [166, 140] on span "Results" at bounding box center [170, 140] width 14 height 6
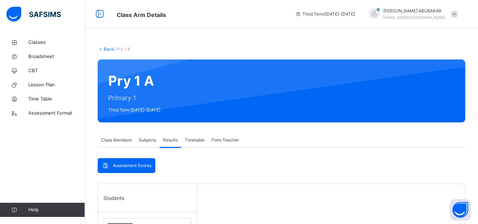
scroll to position [195, 0]
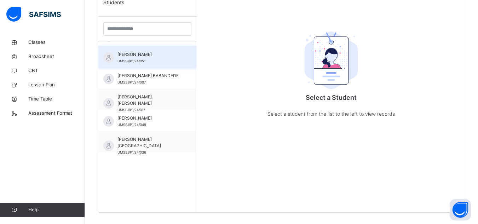
click at [157, 57] on span "[PERSON_NAME]" at bounding box center [148, 54] width 63 height 6
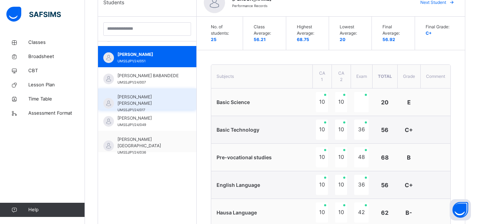
click at [145, 97] on span "[PERSON_NAME] [PERSON_NAME]" at bounding box center [148, 100] width 63 height 13
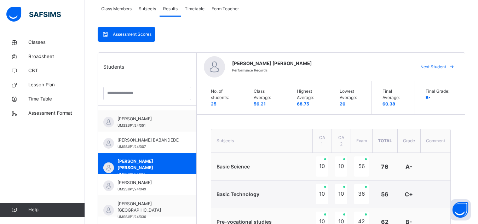
scroll to position [132, 0]
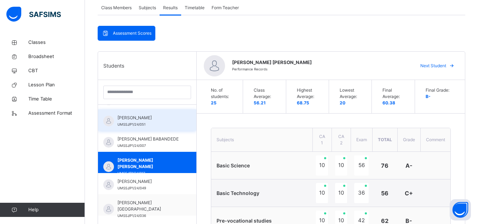
click at [167, 112] on div "[PERSON_NAME] UMSSJ/P1/24/051" at bounding box center [147, 119] width 98 height 21
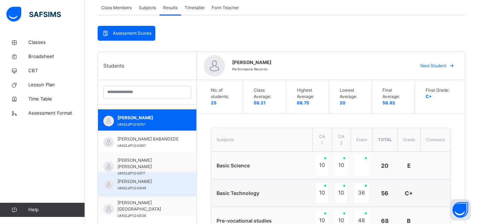
click at [140, 181] on span "[PERSON_NAME]" at bounding box center [148, 181] width 63 height 6
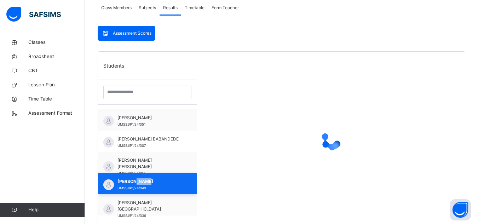
click at [140, 181] on span "[PERSON_NAME]" at bounding box center [148, 181] width 63 height 6
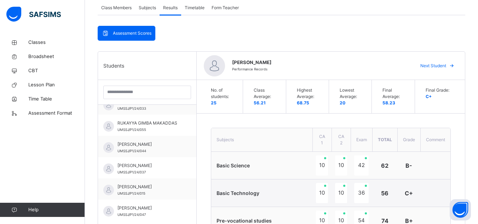
scroll to position [316, 0]
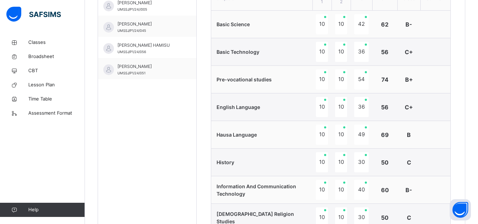
scroll to position [78, 0]
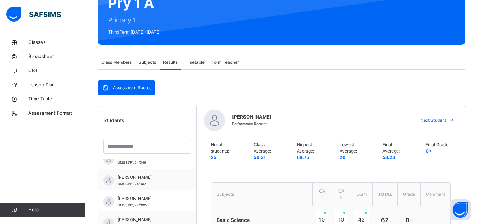
click at [194, 64] on span "Timetable" at bounding box center [195, 62] width 20 height 6
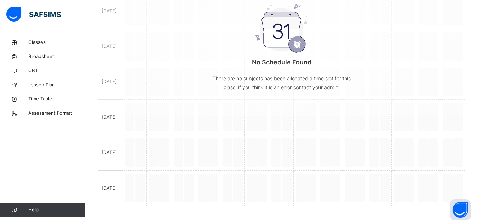
scroll to position [52, 0]
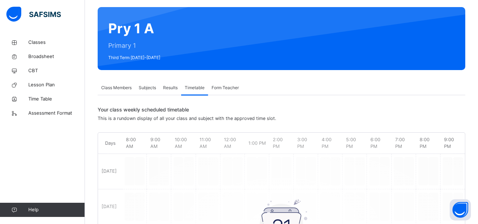
click at [226, 88] on span "Form Teacher" at bounding box center [224, 87] width 27 height 6
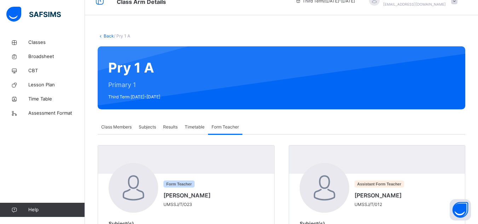
scroll to position [0, 0]
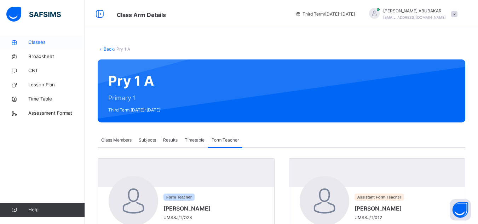
click at [43, 45] on span "Classes" at bounding box center [56, 42] width 57 height 7
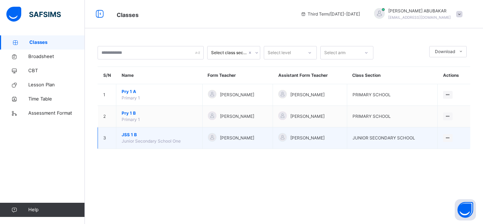
click at [131, 138] on span "JSS 1 B" at bounding box center [159, 135] width 75 height 6
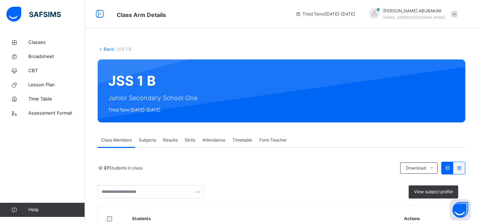
click at [175, 140] on span "Results" at bounding box center [170, 140] width 14 height 6
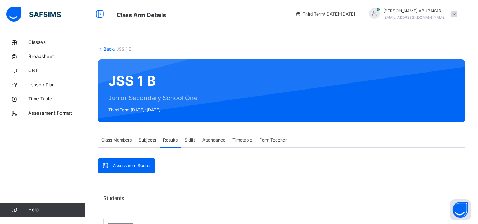
drag, startPoint x: 477, startPoint y: 185, endPoint x: 483, endPoint y: 182, distance: 6.5
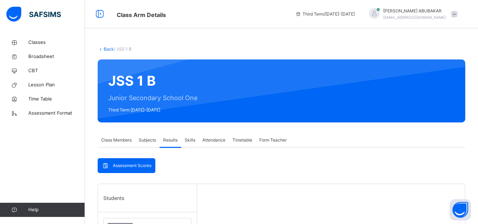
click at [477, 182] on html "Class Arm Details Third Term / [DATE]-[DATE] [PERSON_NAME] [PERSON_NAME][EMAIL_…" at bounding box center [239, 214] width 478 height 429
drag, startPoint x: 188, startPoint y: 218, endPoint x: 377, endPoint y: 203, distance: 189.7
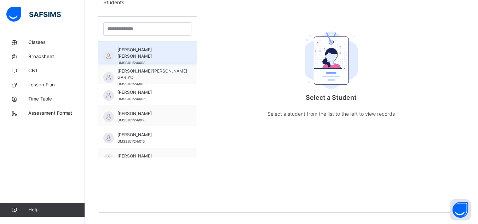
click at [138, 49] on span "[PERSON_NAME] [PERSON_NAME]" at bounding box center [148, 53] width 63 height 13
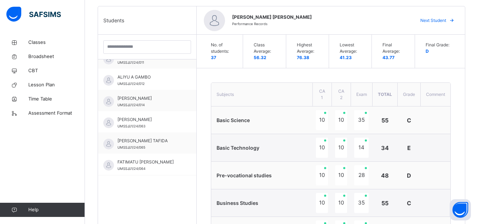
scroll to position [0, 0]
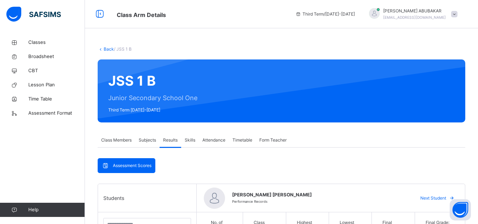
click at [218, 141] on span "Attendance" at bounding box center [213, 140] width 23 height 6
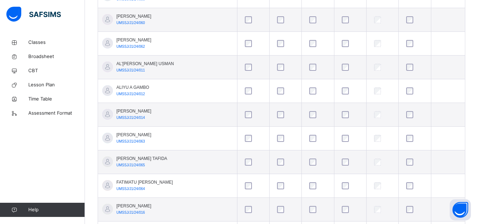
scroll to position [195, 0]
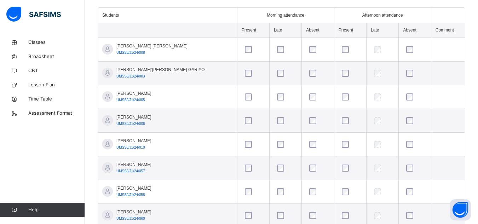
click at [442, 49] on td at bounding box center [448, 50] width 34 height 24
click at [52, 97] on span "Time Table" at bounding box center [56, 98] width 57 height 7
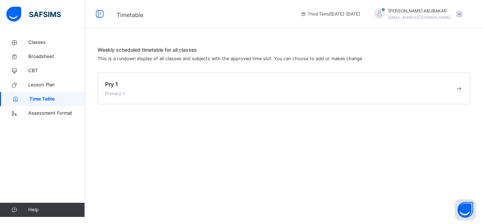
click at [133, 94] on div "Pry 1 Primary 1" at bounding box center [280, 88] width 350 height 17
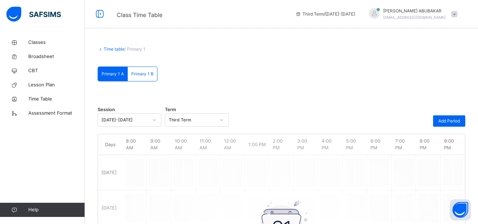
click at [143, 69] on div "Primary 1 B" at bounding box center [142, 74] width 29 height 14
click at [118, 70] on div "Primary 1 A" at bounding box center [113, 74] width 30 height 14
click at [44, 97] on span "Time Table" at bounding box center [56, 98] width 57 height 7
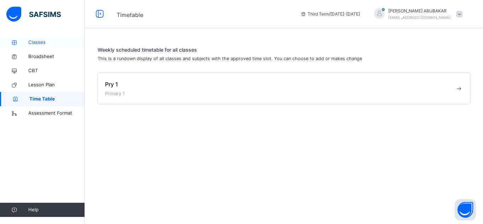
click at [39, 41] on span "Classes" at bounding box center [56, 42] width 57 height 7
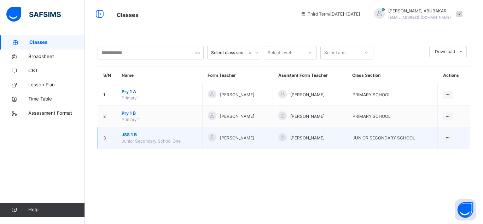
click at [156, 140] on span "Junior Secondary School One" at bounding box center [151, 140] width 59 height 5
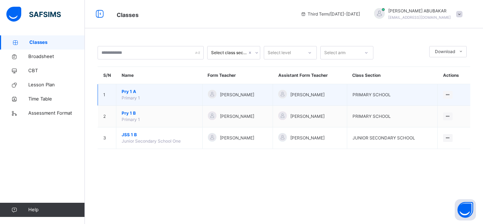
click at [162, 96] on td "Pry 1 A Primary 1" at bounding box center [159, 95] width 86 height 22
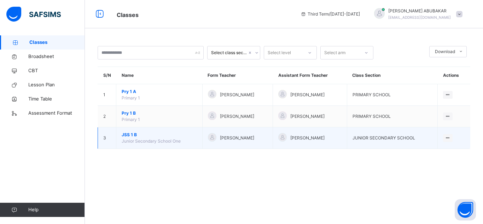
click at [150, 140] on span "Junior Secondary School One" at bounding box center [151, 140] width 59 height 5
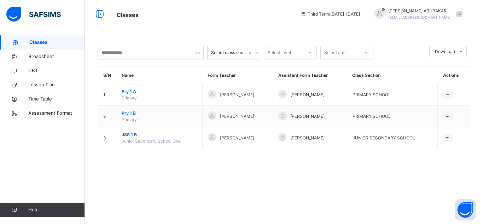
click at [126, 170] on div "Select class section Select level Select arm Download Pdf Report Excel Report S…" at bounding box center [284, 112] width 398 height 224
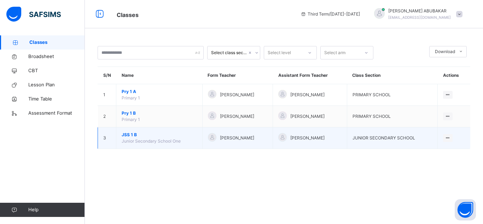
click at [154, 140] on span "Junior Secondary School One" at bounding box center [151, 140] width 59 height 5
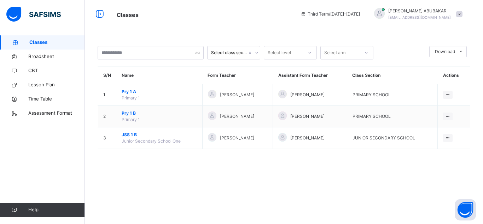
click at [201, 177] on div "Select class section Select level Select arm Download Pdf Report Excel Report S…" at bounding box center [284, 112] width 398 height 224
click at [19, 183] on div "Classes Broadsheet CBT Lesson Plan Time Table Assessment Format Help" at bounding box center [42, 125] width 85 height 195
click at [99, 183] on div "Select class section Select level Select arm Download Pdf Report Excel Report S…" at bounding box center [284, 112] width 398 height 224
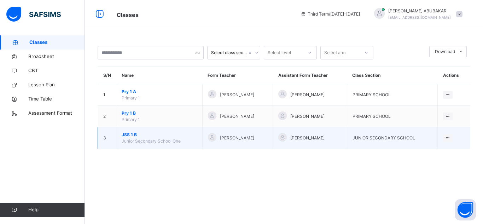
click at [347, 141] on td "[PERSON_NAME]" at bounding box center [310, 138] width 74 height 22
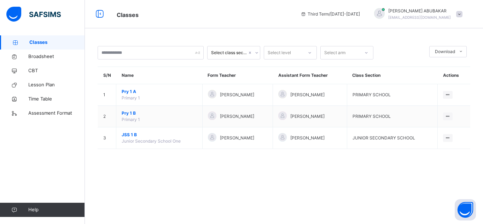
click at [271, 165] on div "Select class section Select level Select arm Download Pdf Report Excel Report S…" at bounding box center [284, 100] width 398 height 131
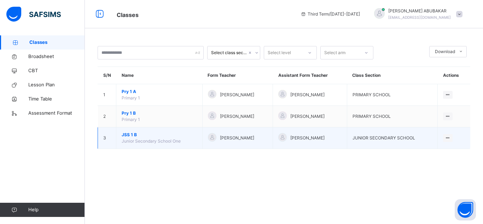
click at [126, 139] on span "Junior Secondary School One" at bounding box center [151, 140] width 59 height 5
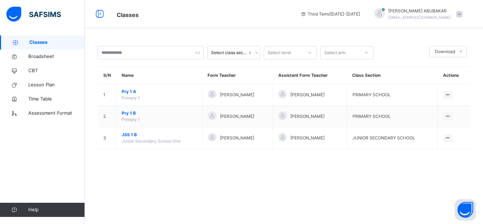
click at [128, 174] on div "Select class section Select level Select arm Download Pdf Report Excel Report S…" at bounding box center [284, 112] width 398 height 224
click at [108, 170] on div "Select class section Select level Select arm Download Pdf Report Excel Report S…" at bounding box center [284, 112] width 398 height 224
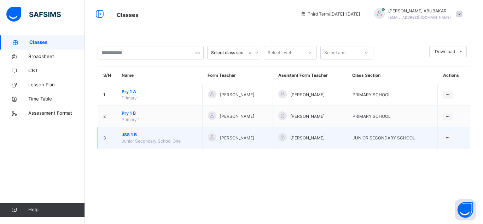
click at [123, 146] on td "JSS 1 B Junior Secondary School One" at bounding box center [159, 138] width 86 height 22
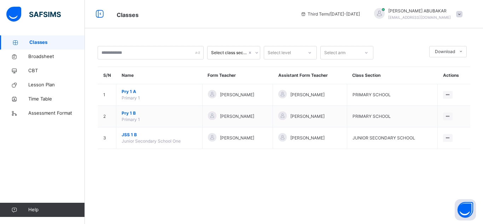
click at [321, 188] on div "Select class section Select level Select arm Download Pdf Report Excel Report S…" at bounding box center [284, 112] width 398 height 224
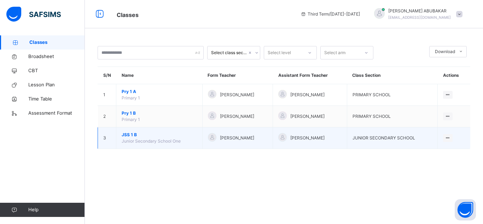
click at [146, 140] on span "Junior Secondary School One" at bounding box center [151, 140] width 59 height 5
click at [452, 143] on td "View Class" at bounding box center [454, 138] width 33 height 22
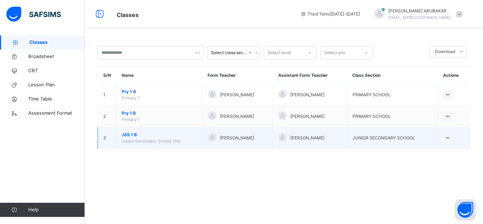
click at [452, 143] on td "View Class" at bounding box center [454, 138] width 33 height 22
click at [136, 141] on span "Junior Secondary School One" at bounding box center [151, 140] width 59 height 5
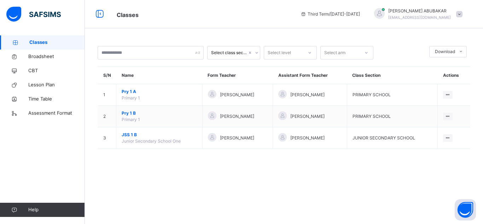
click at [117, 177] on div "Select class section Select level Select arm Download Pdf Report Excel Report S…" at bounding box center [284, 112] width 398 height 224
click at [69, 144] on div "Classes Broadsheet CBT Lesson Plan Time Table Assessment Format Help" at bounding box center [42, 125] width 85 height 195
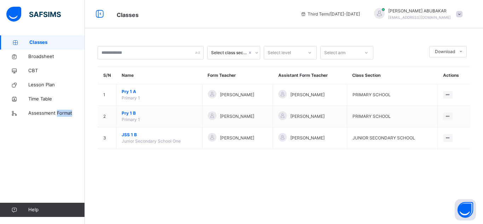
click at [69, 144] on div "Classes Broadsheet CBT Lesson Plan Time Table Assessment Format Help" at bounding box center [42, 125] width 85 height 195
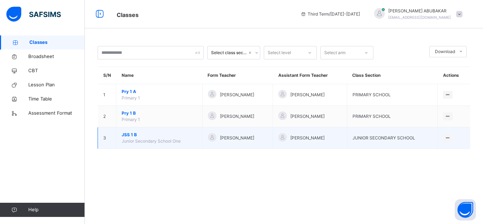
click at [136, 135] on span "JSS 1 B" at bounding box center [159, 135] width 75 height 6
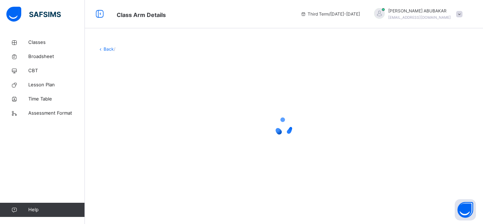
click at [136, 135] on div at bounding box center [284, 126] width 373 height 28
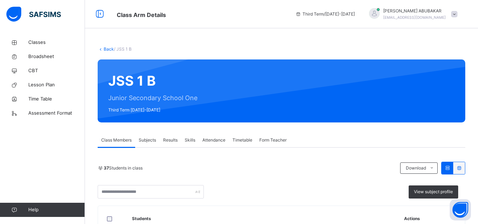
click at [209, 139] on span "Attendance" at bounding box center [213, 140] width 23 height 6
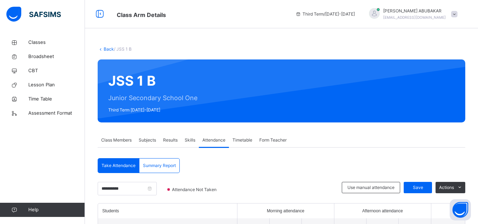
scroll to position [195, 0]
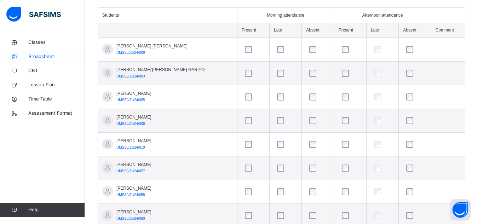
click at [55, 57] on span "Broadsheet" at bounding box center [56, 56] width 57 height 7
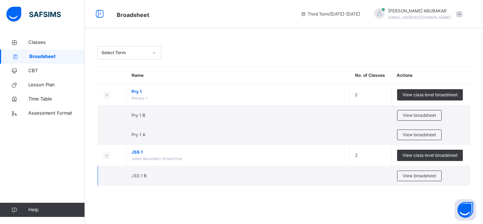
click at [218, 177] on td "JSS 1 B" at bounding box center [237, 175] width 223 height 19
click at [212, 176] on td "JSS 1 B" at bounding box center [237, 175] width 223 height 19
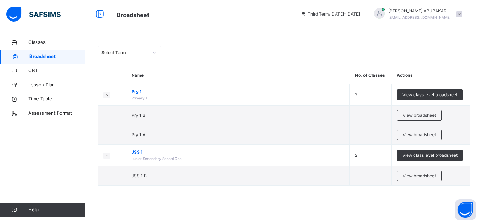
click at [142, 174] on span "JSS 1 B" at bounding box center [139, 175] width 15 height 5
click at [205, 184] on td "JSS 1 B" at bounding box center [237, 175] width 223 height 19
click at [410, 174] on span "View broadsheet" at bounding box center [419, 176] width 33 height 6
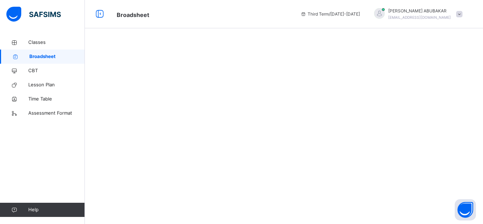
click at [410, 174] on div at bounding box center [284, 112] width 398 height 224
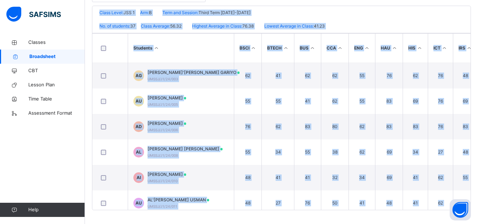
scroll to position [163, 0]
click at [49, 54] on span "Broadsheet" at bounding box center [57, 56] width 56 height 7
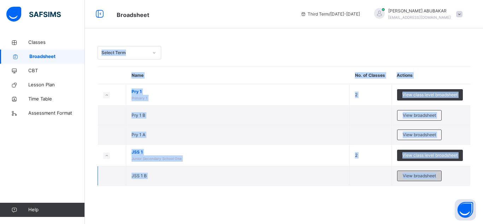
click at [414, 177] on span "View broadsheet" at bounding box center [419, 176] width 33 height 6
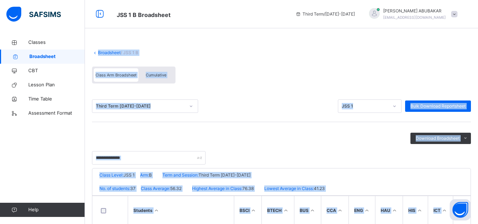
scroll to position [163, 0]
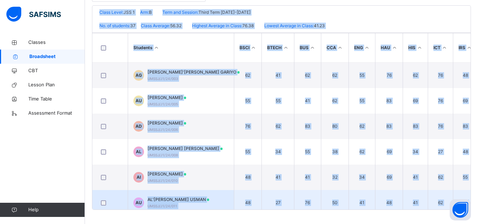
click at [231, 199] on td "AU AL'[PERSON_NAME] USMAN UMSSJ/J1/24/011" at bounding box center [181, 202] width 106 height 25
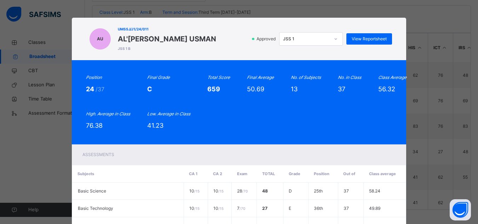
click at [40, 75] on div "AU UMSSJ/J1/24/011 AL'[PERSON_NAME] USMAN JSS 1 B Approved JSS 1 View Reportshe…" at bounding box center [239, 112] width 478 height 224
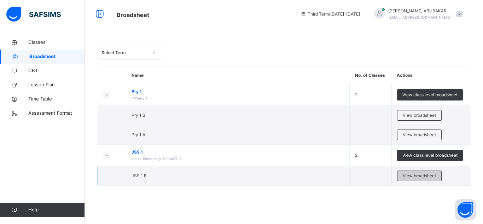
click at [411, 174] on span "View broadsheet" at bounding box center [419, 176] width 33 height 6
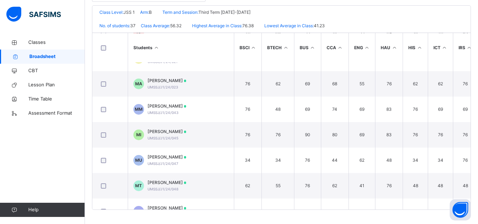
scroll to position [449, 0]
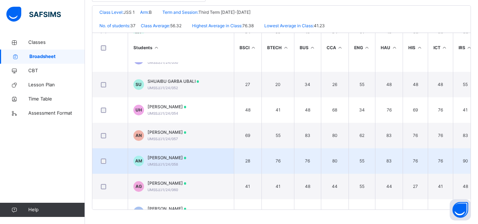
click at [310, 156] on td "76" at bounding box center [307, 160] width 27 height 25
click at [173, 159] on span "[PERSON_NAME]" at bounding box center [166, 157] width 39 height 6
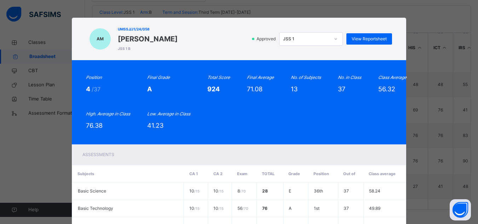
click at [173, 159] on div "Assessments" at bounding box center [239, 154] width 334 height 21
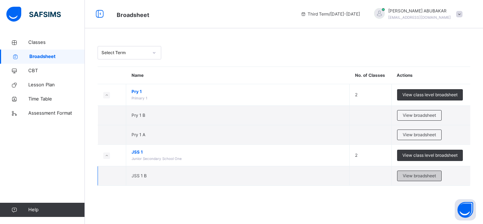
click at [405, 176] on span "View broadsheet" at bounding box center [419, 176] width 33 height 6
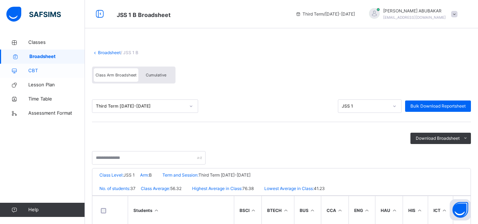
click at [42, 70] on span "CBT" at bounding box center [56, 70] width 57 height 7
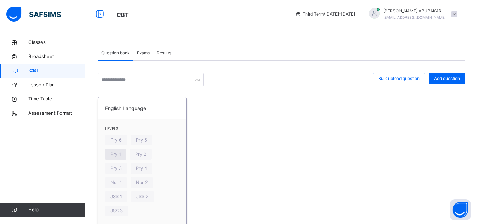
click at [126, 149] on div "Pry 1" at bounding box center [115, 154] width 21 height 11
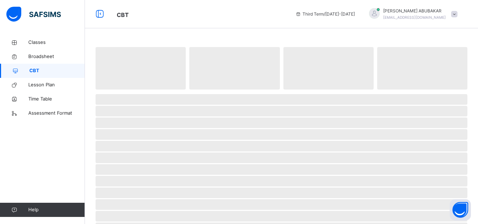
click at [172, 138] on span "‌" at bounding box center [281, 134] width 372 height 11
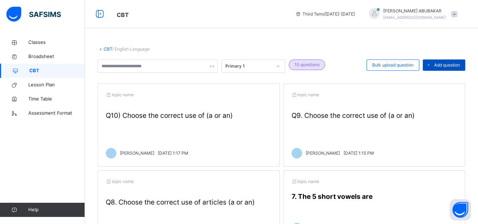
click at [445, 65] on span "Add question" at bounding box center [447, 65] width 26 height 6
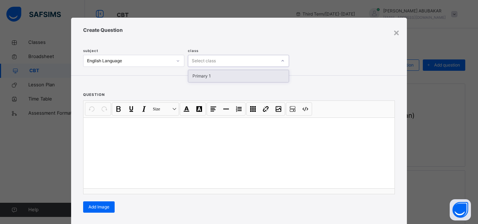
click at [281, 61] on icon at bounding box center [282, 60] width 2 height 1
click at [241, 77] on div "Primary 1" at bounding box center [238, 76] width 100 height 12
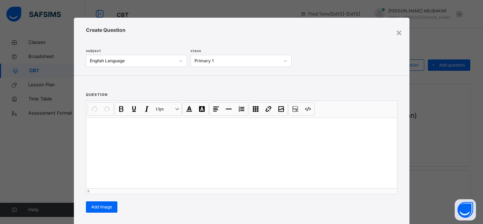
click at [95, 130] on div at bounding box center [241, 152] width 311 height 71
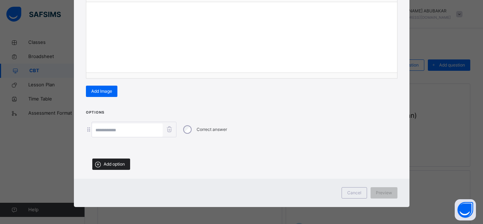
click at [111, 160] on div "Add option" at bounding box center [111, 163] width 38 height 11
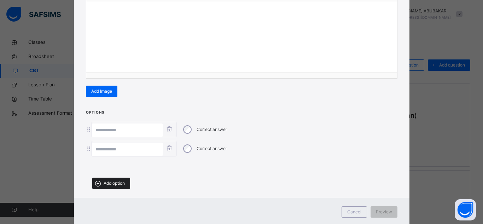
click at [109, 180] on span "Add option" at bounding box center [114, 183] width 21 height 6
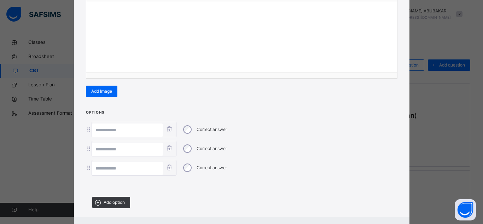
click at [98, 128] on input at bounding box center [127, 129] width 71 height 13
click at [98, 128] on input "*" at bounding box center [127, 129] width 71 height 13
type input "*"
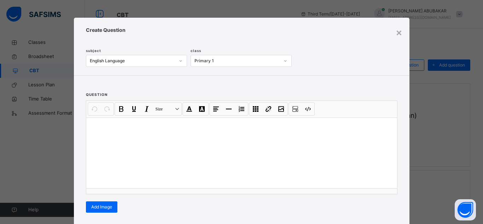
scroll to position [24, 0]
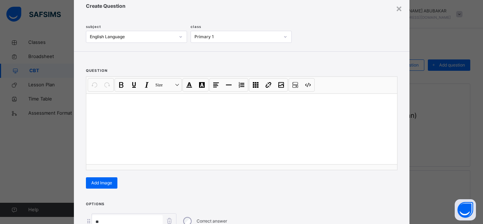
type input "*"
click at [96, 100] on p at bounding box center [241, 102] width 299 height 7
click at [89, 115] on div "**********" at bounding box center [241, 128] width 311 height 71
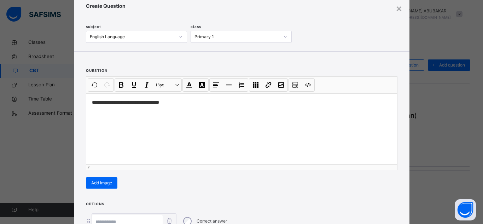
click at [158, 103] on p "**********" at bounding box center [241, 102] width 299 height 7
click at [477, 155] on div "**********" at bounding box center [241, 112] width 483 height 224
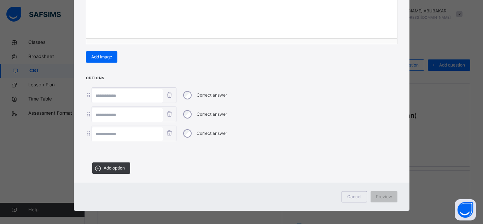
scroll to position [152, 0]
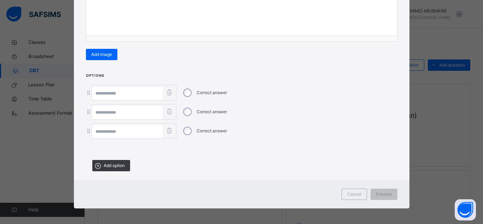
click at [100, 90] on input at bounding box center [127, 93] width 71 height 13
type input "******"
click at [100, 112] on input at bounding box center [127, 112] width 71 height 13
click at [168, 129] on icon at bounding box center [169, 130] width 9 height 7
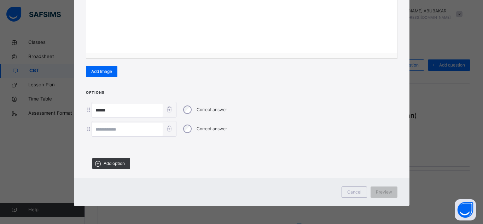
scroll to position [134, 0]
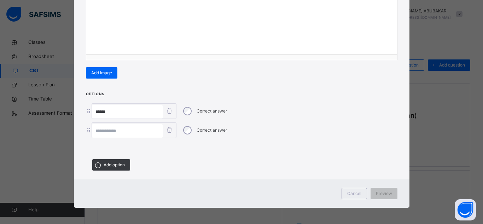
click at [94, 130] on input at bounding box center [127, 130] width 71 height 13
click at [95, 130] on input "****" at bounding box center [127, 130] width 71 height 13
click at [103, 129] on input "****" at bounding box center [127, 130] width 71 height 13
type input "*****"
click at [386, 191] on span "Preview" at bounding box center [384, 193] width 16 height 6
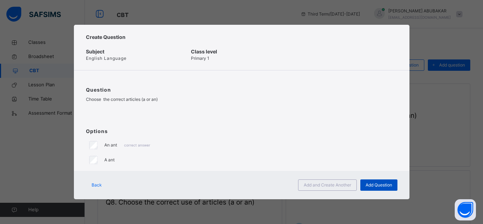
scroll to position [0, 0]
click at [146, 97] on p "Choose the correct articles (a or an)" at bounding box center [241, 99] width 311 height 6
click at [169, 90] on div "Question Choose the correct articles (a or an)" at bounding box center [241, 96] width 335 height 53
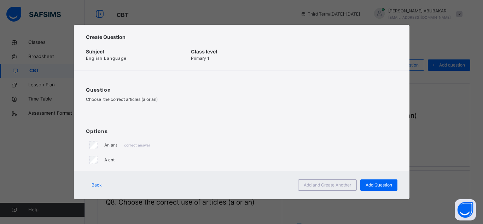
click at [146, 98] on p "Choose the correct articles (a or an)" at bounding box center [241, 99] width 311 height 6
click at [185, 109] on p at bounding box center [241, 112] width 311 height 6
click at [316, 185] on span "Add and Create Another" at bounding box center [327, 185] width 47 height 6
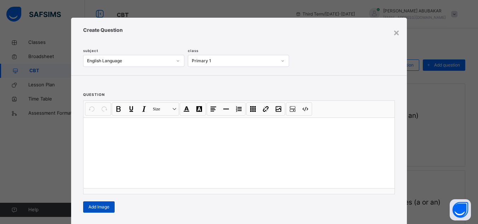
click at [103, 209] on span "Add Image" at bounding box center [98, 207] width 21 height 6
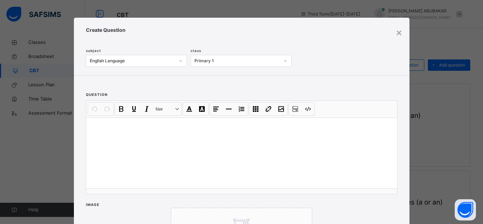
scroll to position [195, 0]
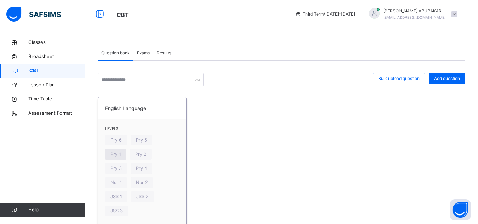
click at [121, 151] on span "Pry 1" at bounding box center [115, 154] width 11 height 7
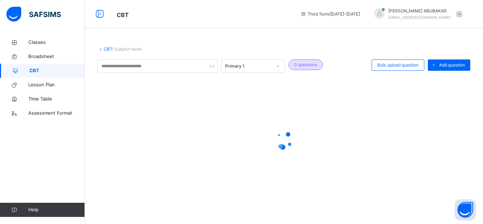
click at [167, 137] on div at bounding box center [284, 140] width 373 height 28
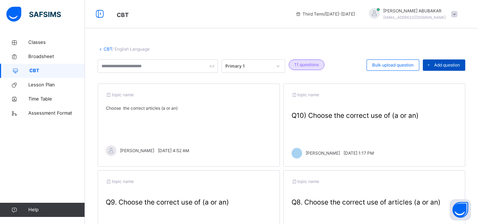
click at [452, 64] on span "Add question" at bounding box center [447, 65] width 26 height 6
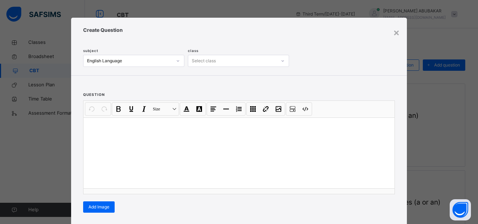
click at [452, 64] on div "× Create Question subject English Language class Select class question Undo CTR…" at bounding box center [239, 112] width 478 height 224
click at [48, 84] on div "× Create Question subject English Language class Select class question Undo CTR…" at bounding box center [239, 112] width 478 height 224
click at [394, 34] on div "×" at bounding box center [396, 32] width 7 height 15
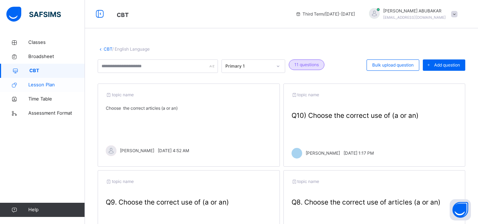
click at [50, 83] on span "Lesson Plan" at bounding box center [56, 84] width 57 height 7
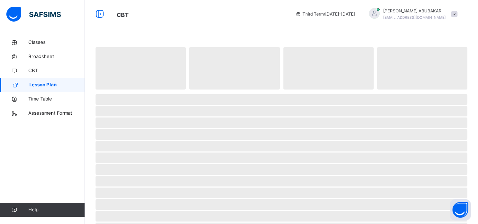
click at [50, 83] on span "Lesson Plan" at bounding box center [57, 84] width 56 height 7
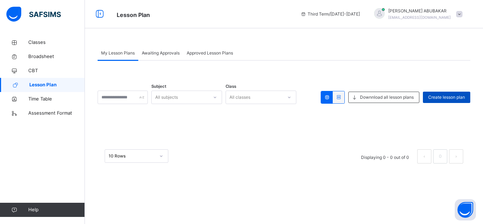
click at [448, 98] on span "Create lesson plan" at bounding box center [446, 97] width 37 height 6
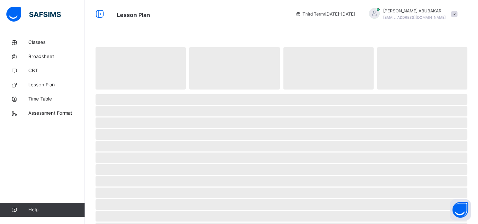
click at [448, 98] on span "‌" at bounding box center [281, 99] width 372 height 11
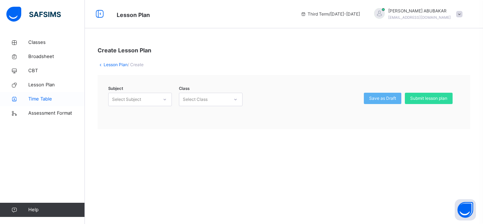
click at [41, 96] on span "Time Table" at bounding box center [56, 98] width 57 height 7
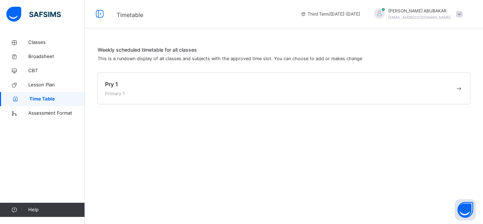
click at [134, 84] on div "Pry 1 Primary 1" at bounding box center [280, 88] width 350 height 17
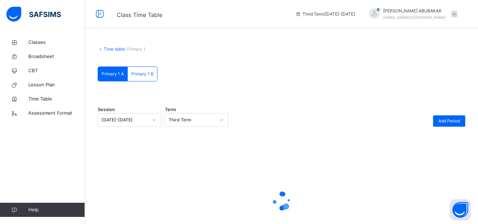
click at [134, 84] on div "Primary 1 A Primary 1 B Primary 1 A Primary 1 B Session [DATE]-[DATE] Term Thir…" at bounding box center [281, 168] width 367 height 205
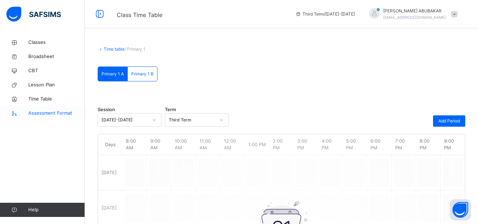
click at [60, 112] on span "Assessment Format" at bounding box center [56, 113] width 57 height 7
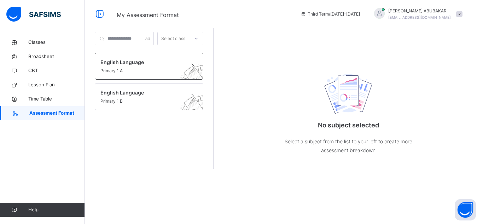
click at [138, 63] on span "English Language" at bounding box center [142, 61] width 84 height 7
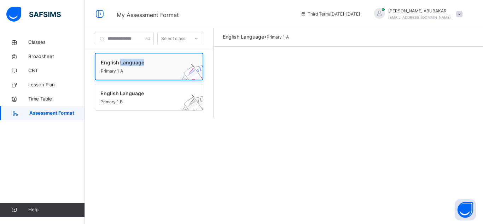
click at [138, 63] on span "English Language" at bounding box center [142, 62] width 83 height 7
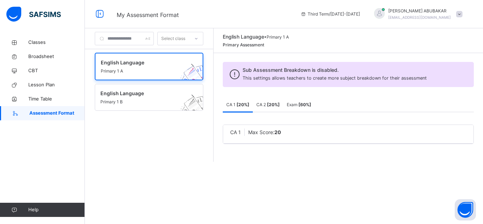
click at [417, 210] on div "Select class English Language Primary 1 A English Language Primary 1 B English …" at bounding box center [284, 112] width 398 height 224
